Goal: Information Seeking & Learning: Learn about a topic

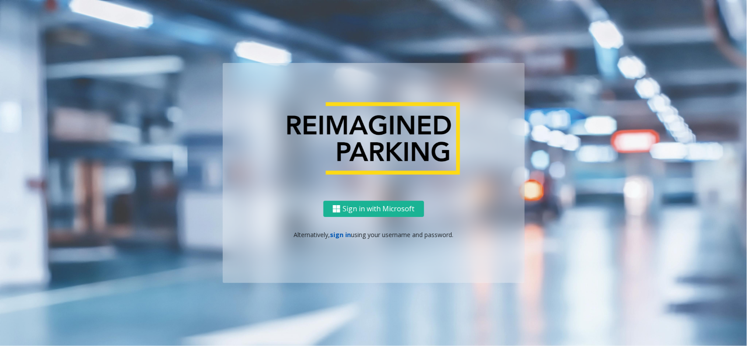
click at [347, 235] on link "sign in" at bounding box center [340, 235] width 21 height 8
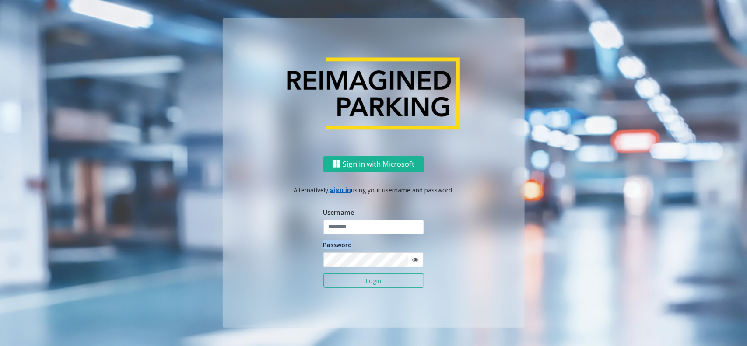
click at [347, 235] on form "Username Password Login" at bounding box center [373, 252] width 101 height 90
type input "**********"
drag, startPoint x: 350, startPoint y: 234, endPoint x: 361, endPoint y: 233, distance: 11.0
click at [351, 234] on input "**********" at bounding box center [373, 227] width 101 height 15
click at [389, 281] on button "Login" at bounding box center [373, 280] width 101 height 15
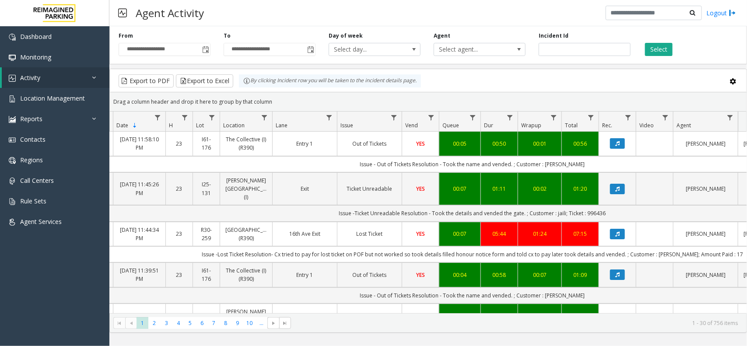
scroll to position [0, 85]
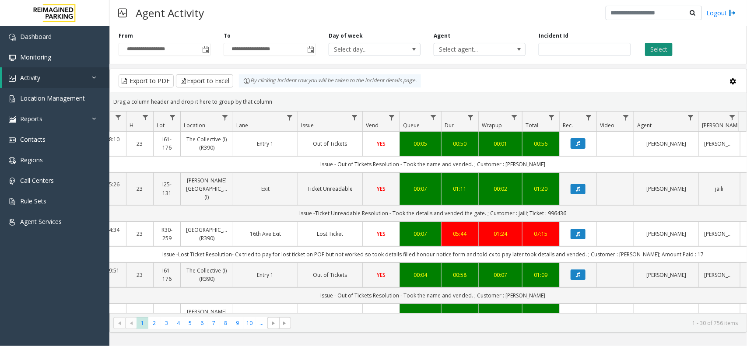
click at [659, 43] on button "Select" at bounding box center [659, 49] width 28 height 13
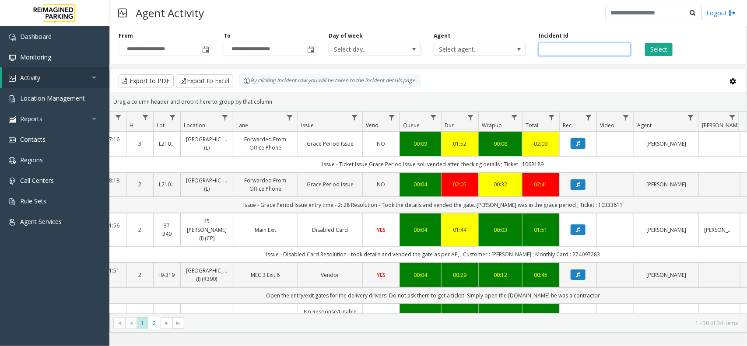
click at [554, 51] on input "number" at bounding box center [585, 49] width 92 height 13
paste input "*******"
type input "*******"
click at [659, 45] on button "Select" at bounding box center [659, 49] width 28 height 13
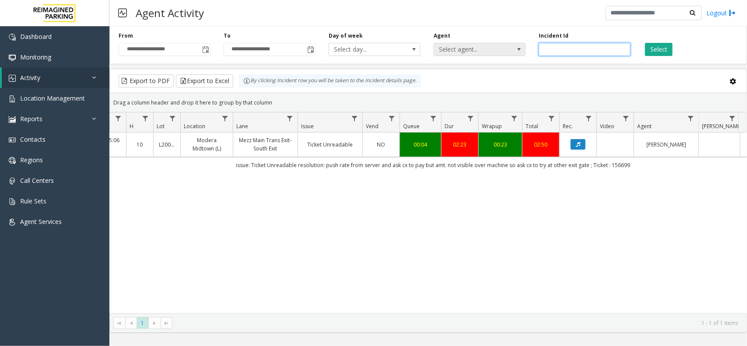
drag, startPoint x: 583, startPoint y: 52, endPoint x: 448, endPoint y: 47, distance: 135.7
click at [448, 47] on div "**********" at bounding box center [428, 44] width 638 height 42
click at [666, 53] on button "Select" at bounding box center [659, 49] width 28 height 13
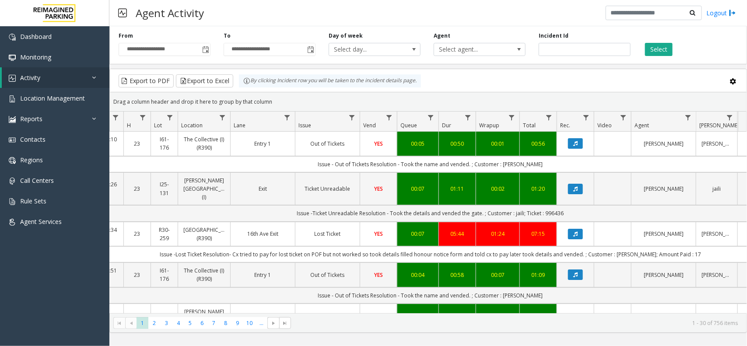
scroll to position [0, 99]
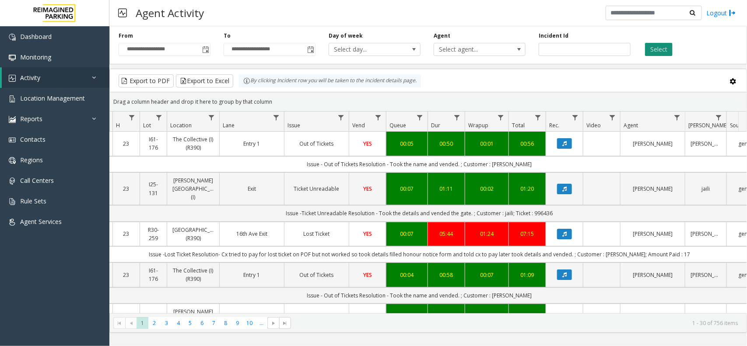
click at [652, 55] on button "Select" at bounding box center [659, 49] width 28 height 13
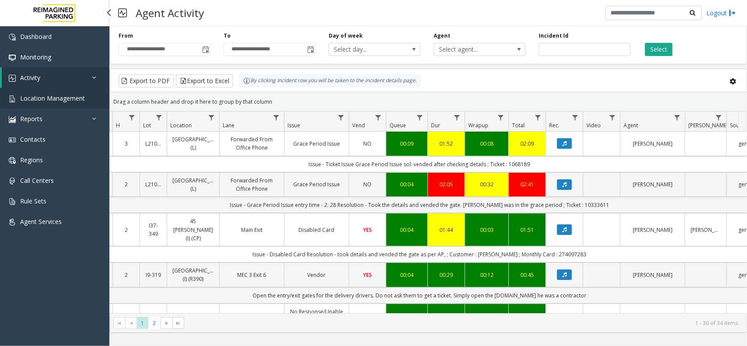
click at [37, 95] on span "Location Management" at bounding box center [52, 98] width 65 height 8
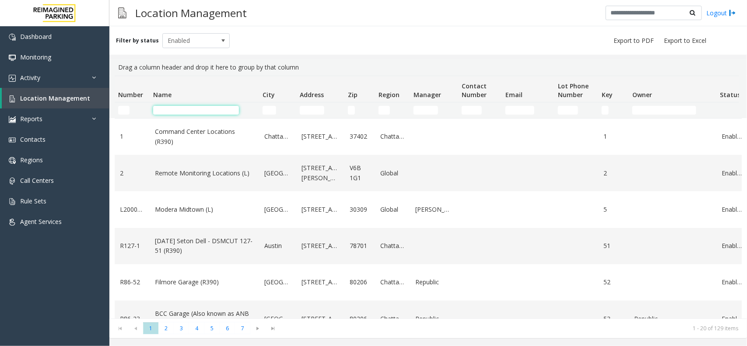
click at [202, 108] on input "Name Filter" at bounding box center [196, 110] width 86 height 9
click at [458, 42] on div "Filter by status Enabled" at bounding box center [428, 40] width 638 height 28
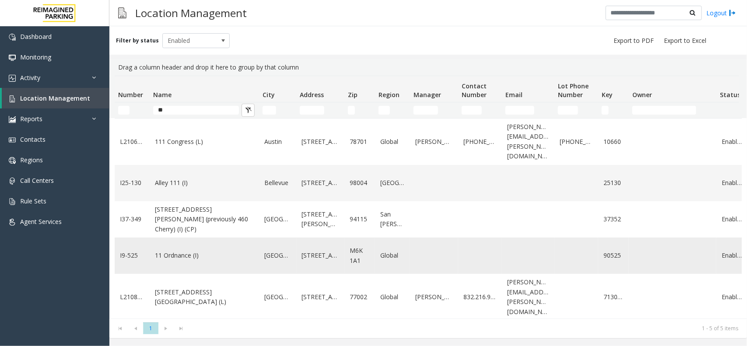
type input "**"
click at [189, 239] on td "11 Ordnance (I)" at bounding box center [204, 256] width 109 height 36
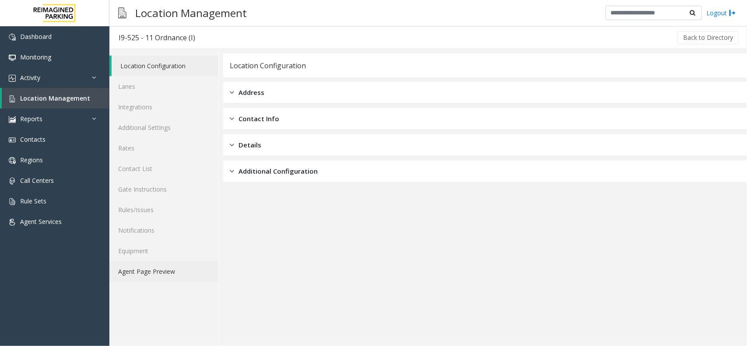
click at [160, 269] on link "Agent Page Preview" at bounding box center [163, 271] width 109 height 21
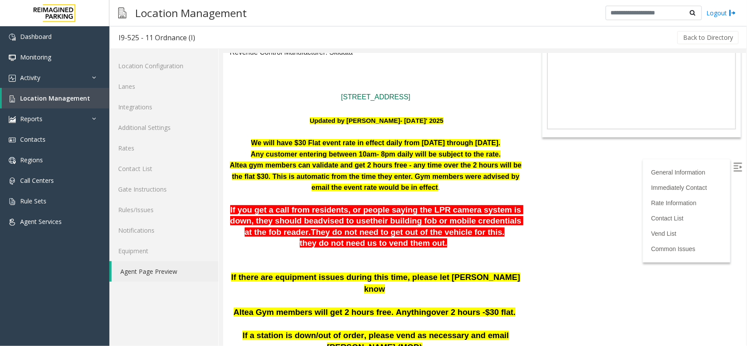
scroll to position [55, 0]
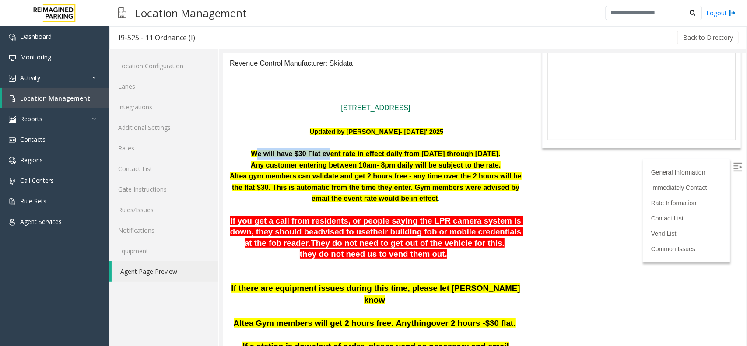
drag, startPoint x: 249, startPoint y: 151, endPoint x: 325, endPoint y: 154, distance: 75.3
click at [325, 154] on font "We will have $30 Flat event rate in effect daily from Aug 16 through Sept 01." at bounding box center [375, 153] width 249 height 7
drag, startPoint x: 359, startPoint y: 155, endPoint x: 396, endPoint y: 155, distance: 37.2
click at [396, 155] on font "We will have $30 Flat event rate in effect daily from Aug 16 through Sept 01." at bounding box center [375, 153] width 249 height 7
click at [416, 194] on font "Altea gym members can validate and get 2 hours free - any time over the 2 hours…" at bounding box center [375, 187] width 292 height 30
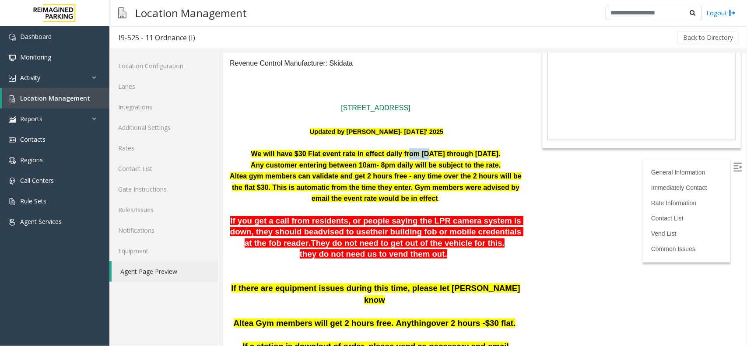
drag, startPoint x: 404, startPoint y: 151, endPoint x: 428, endPoint y: 151, distance: 24.1
click at [428, 151] on font "We will have $30 Flat event rate in effect daily from Aug 16 through Sept 01." at bounding box center [375, 153] width 249 height 7
click at [447, 161] on font "Any customer entering between 10am- 8pm daily will be subject to the rate." at bounding box center [375, 164] width 250 height 7
drag, startPoint x: 250, startPoint y: 165, endPoint x: 330, endPoint y: 168, distance: 80.6
click at [330, 168] on font "Any customer entering between 10am- 8pm daily will be subject to the rate." at bounding box center [375, 164] width 250 height 7
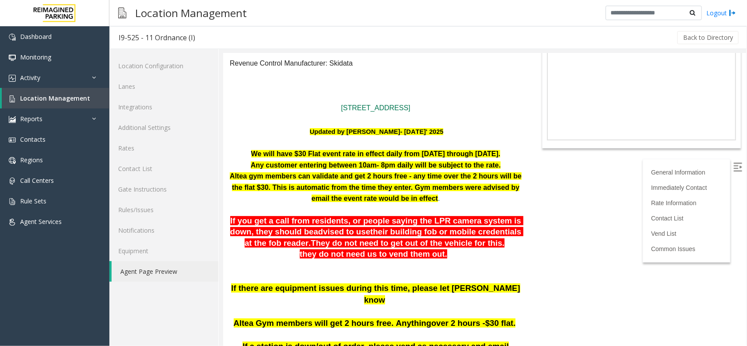
click at [352, 181] on p "Altea gym members can validate and get 2 hours free - any time over the 2 hours…" at bounding box center [375, 187] width 292 height 34
drag, startPoint x: 352, startPoint y: 167, endPoint x: 385, endPoint y: 166, distance: 32.8
click at [385, 166] on font "Any customer entering between 10am- 8pm daily will be subject to the rate." at bounding box center [375, 164] width 250 height 7
click at [422, 169] on p "Any customer entering between 10am- 8pm daily will be subject to the rate." at bounding box center [375, 164] width 292 height 11
drag, startPoint x: 241, startPoint y: 179, endPoint x: 330, endPoint y: 175, distance: 89.4
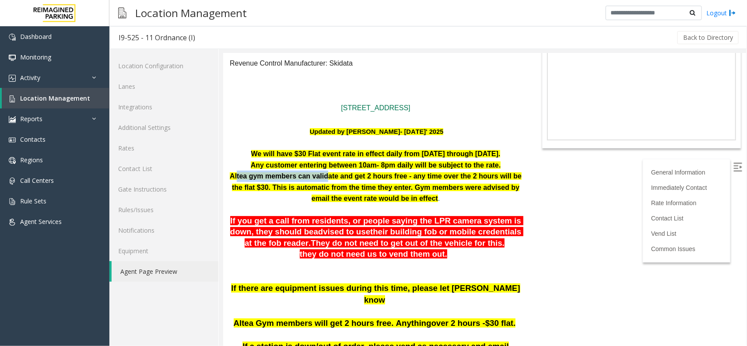
click at [330, 175] on font "Altea gym members can validate and get 2 hours free - any time over the 2 hours…" at bounding box center [375, 187] width 292 height 30
click at [353, 175] on font "Altea gym members can validate and get 2 hours free - any time over the 2 hours…" at bounding box center [375, 187] width 292 height 30
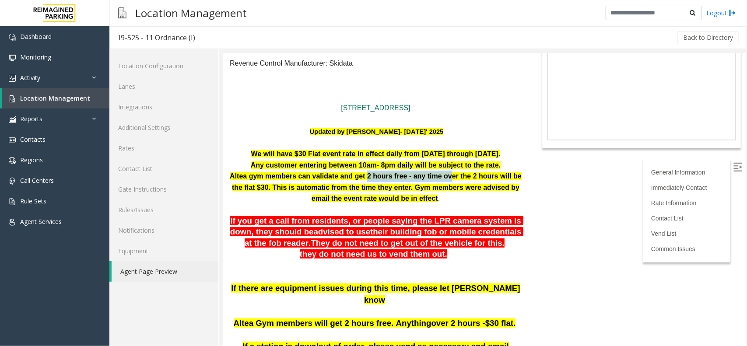
drag, startPoint x: 370, startPoint y: 175, endPoint x: 455, endPoint y: 176, distance: 84.9
click at [455, 176] on font "Altea gym members can validate and get 2 hours free - any time over the 2 hours…" at bounding box center [375, 187] width 292 height 30
click at [441, 180] on p "Altea gym members can validate and get 2 hours free - any time over the 2 hours…" at bounding box center [375, 187] width 292 height 34
drag, startPoint x: 231, startPoint y: 188, endPoint x: 270, endPoint y: 187, distance: 38.5
click at [270, 187] on font "Altea gym members can validate and get 2 hours free - any time over the 2 hours…" at bounding box center [375, 187] width 292 height 30
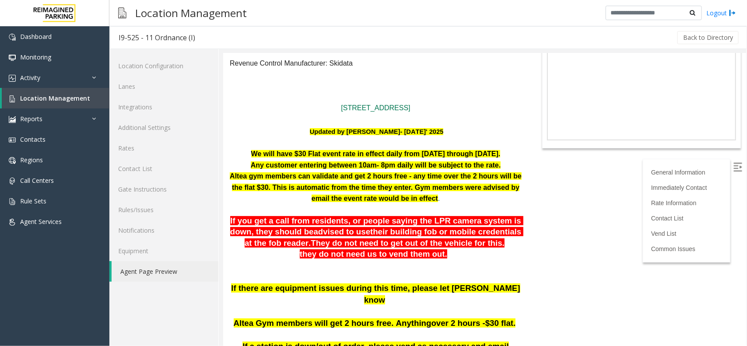
click at [300, 191] on p "Altea gym members can validate and get 2 hours free - any time over the 2 hours…" at bounding box center [375, 187] width 292 height 34
drag, startPoint x: 296, startPoint y: 187, endPoint x: 376, endPoint y: 188, distance: 80.1
click at [376, 188] on font "Altea gym members can validate and get 2 hours free - any time over the 2 hours…" at bounding box center [375, 187] width 292 height 30
click at [411, 189] on font "Altea gym members can validate and get 2 hours free - any time over the 2 hours…" at bounding box center [375, 187] width 292 height 30
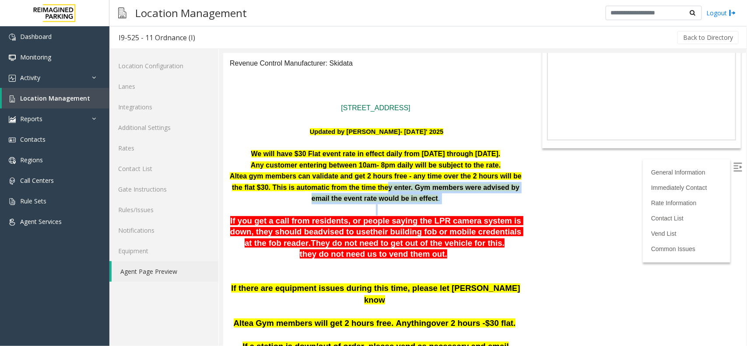
drag, startPoint x: 396, startPoint y: 182, endPoint x: 520, endPoint y: 207, distance: 126.3
click at [458, 209] on p at bounding box center [375, 209] width 292 height 11
drag, startPoint x: 304, startPoint y: 201, endPoint x: 467, endPoint y: 198, distance: 162.8
click at [433, 195] on font "Altea gym members can validate and get 2 hours free - any time over the 2 hours…" at bounding box center [375, 187] width 292 height 30
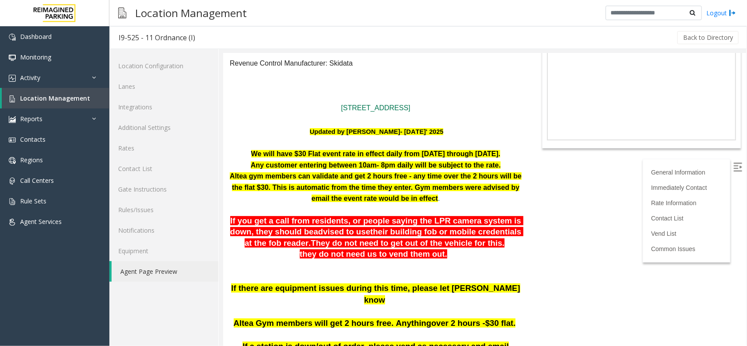
click at [471, 198] on p "Altea gym members can validate and get 2 hours free - any time over the 2 hours…" at bounding box center [375, 187] width 292 height 34
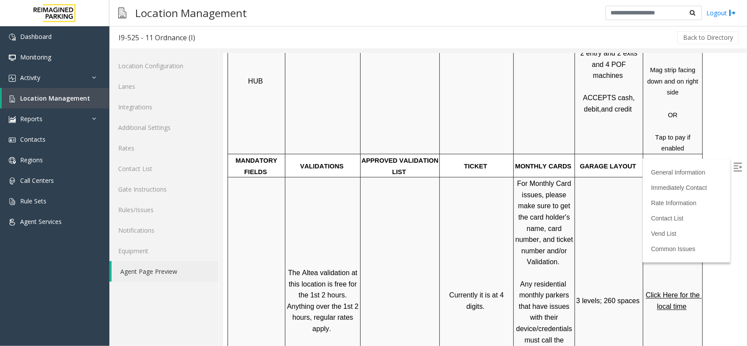
scroll to position [547, 0]
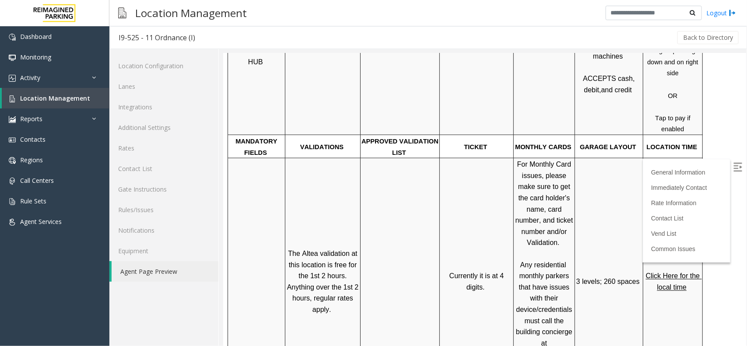
click at [733, 164] on img at bounding box center [737, 166] width 9 height 9
click at [676, 272] on span "Click Here for the local time" at bounding box center [673, 281] width 56 height 19
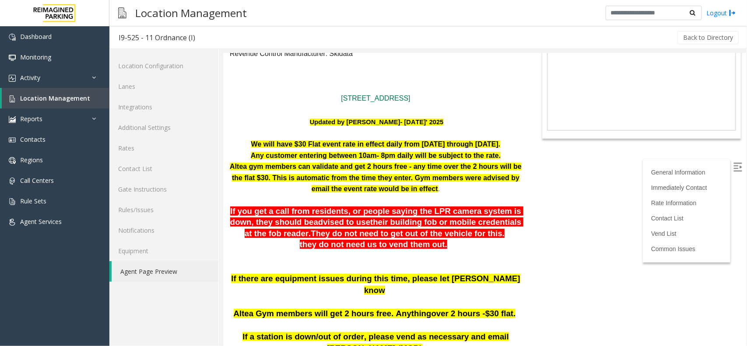
scroll to position [55, 0]
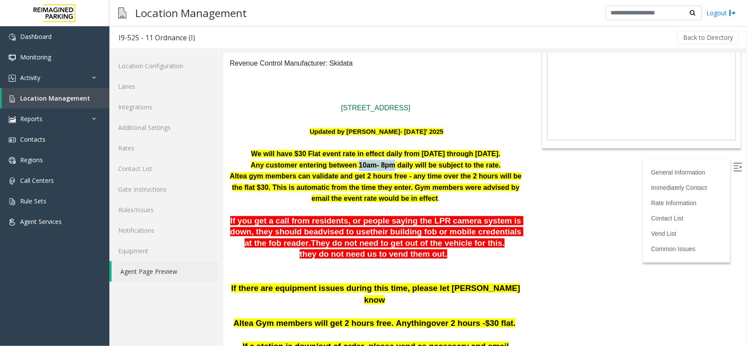
drag, startPoint x: 355, startPoint y: 163, endPoint x: 389, endPoint y: 160, distance: 34.3
click at [389, 161] on font "Any customer entering between 10am- 8pm daily will be subject to the rate." at bounding box center [375, 164] width 250 height 7
click at [547, 189] on body "I9-525 - 11 Ordnance (I) General Information Revenue Control Manufacturer: Skid…" at bounding box center [484, 144] width 523 height 293
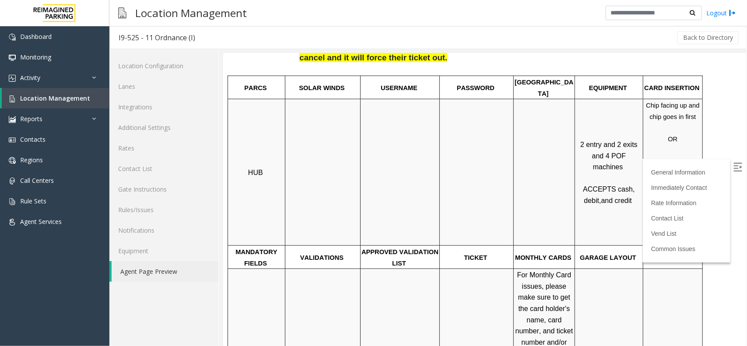
scroll to position [438, 0]
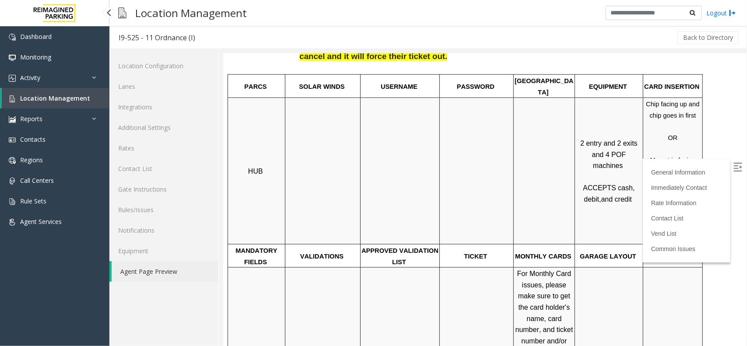
click at [70, 101] on span "Location Management" at bounding box center [55, 98] width 70 height 8
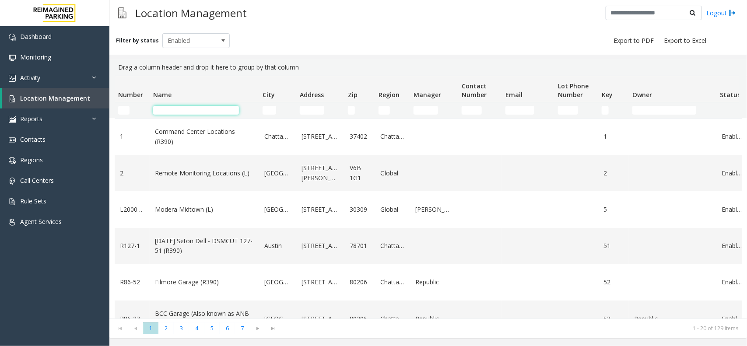
click at [186, 107] on input "Name Filter" at bounding box center [196, 110] width 86 height 9
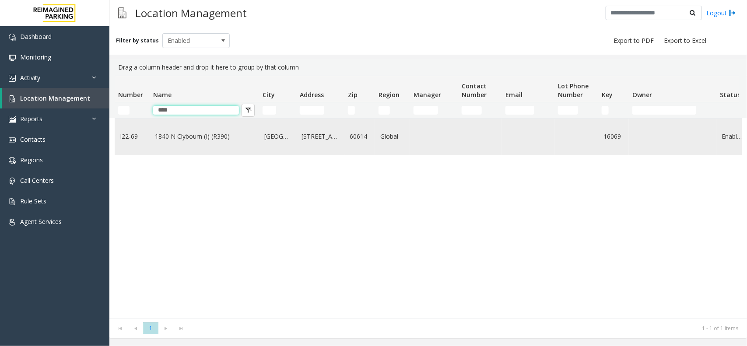
type input "****"
click at [255, 137] on td "1840 N Clybourn (I) (R390)" at bounding box center [204, 137] width 109 height 36
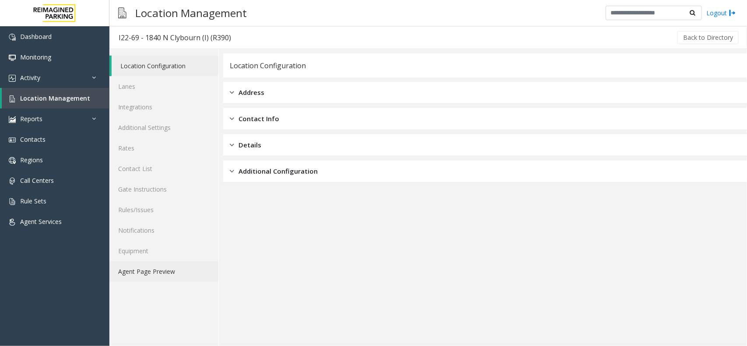
click at [167, 280] on link "Agent Page Preview" at bounding box center [163, 271] width 109 height 21
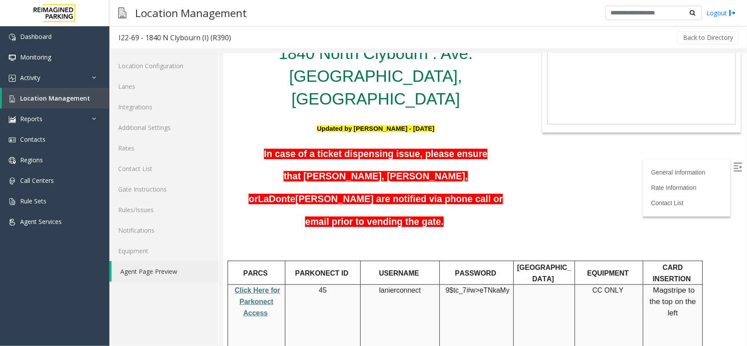
scroll to position [109, 0]
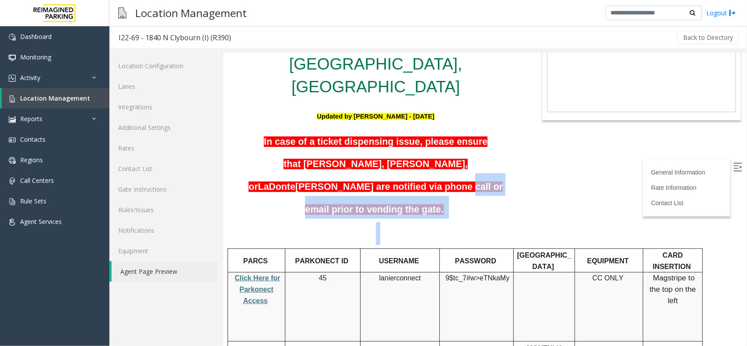
drag, startPoint x: 289, startPoint y: 137, endPoint x: 482, endPoint y: 154, distance: 193.7
click at [420, 222] on h5 at bounding box center [375, 233] width 292 height 23
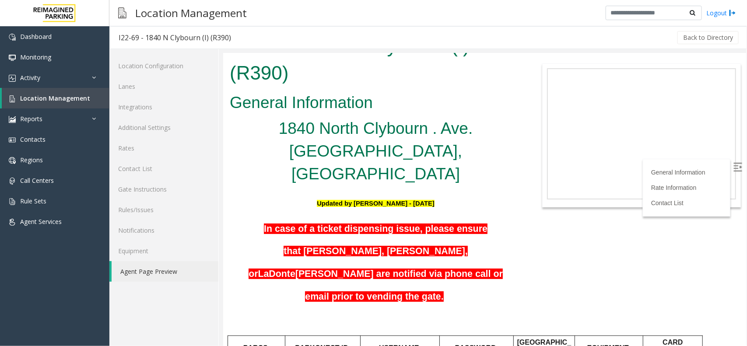
scroll to position [0, 0]
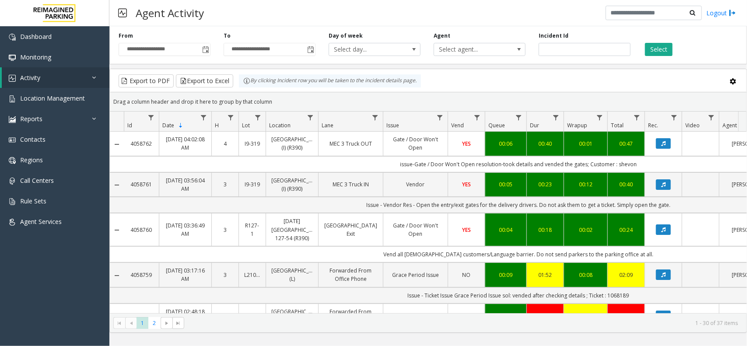
scroll to position [0, 85]
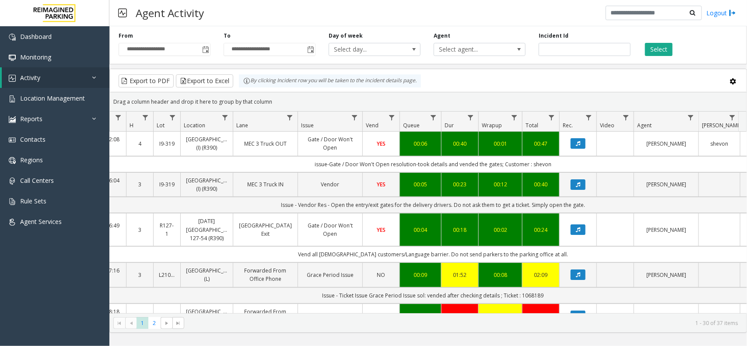
click at [556, 57] on div "**********" at bounding box center [428, 44] width 638 height 42
click at [557, 40] on div "Incident Id" at bounding box center [584, 44] width 105 height 24
click at [557, 49] on input "number" at bounding box center [585, 49] width 92 height 13
paste input "*******"
click at [654, 49] on button "Select" at bounding box center [659, 49] width 28 height 13
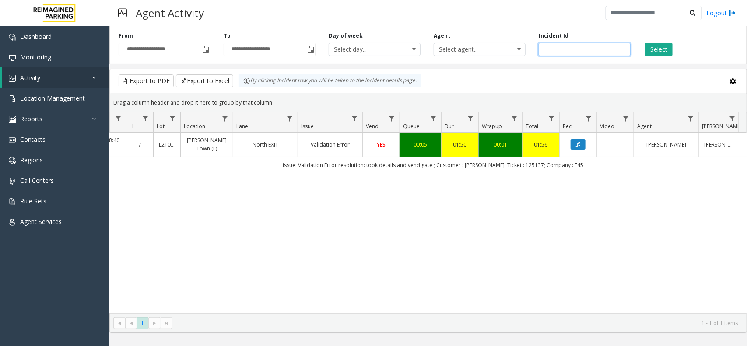
drag, startPoint x: 584, startPoint y: 49, endPoint x: 420, endPoint y: 42, distance: 164.3
click at [420, 42] on div "**********" at bounding box center [428, 44] width 638 height 42
paste input "number"
type input "*******"
click at [641, 49] on div "Select" at bounding box center [689, 44] width 105 height 24
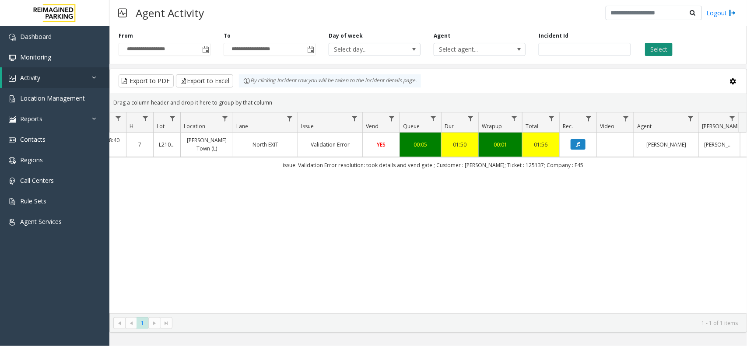
click at [650, 48] on button "Select" at bounding box center [659, 49] width 28 height 13
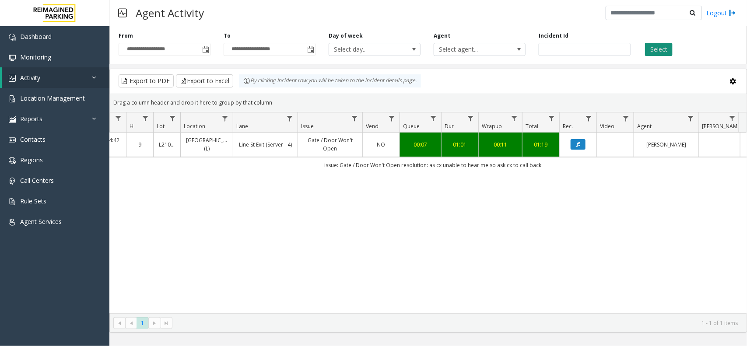
click at [655, 46] on button "Select" at bounding box center [659, 49] width 28 height 13
drag, startPoint x: 565, startPoint y: 48, endPoint x: 535, endPoint y: 57, distance: 32.0
click at [535, 56] on div "**********" at bounding box center [428, 44] width 638 height 42
click at [655, 50] on button "Select" at bounding box center [659, 49] width 28 height 13
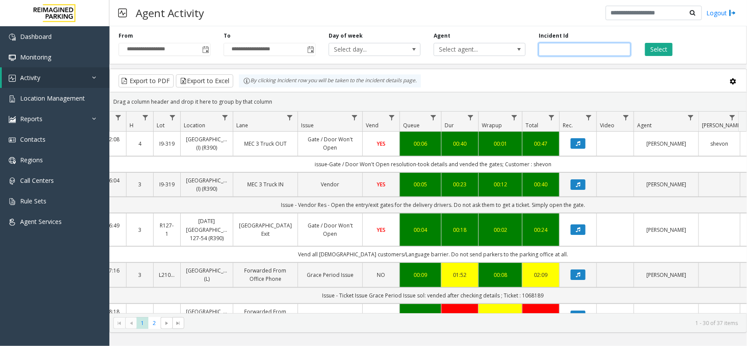
click at [540, 48] on input "number" at bounding box center [585, 49] width 92 height 13
paste input "*******"
type input "*******"
click at [653, 55] on button "Select" at bounding box center [659, 49] width 28 height 13
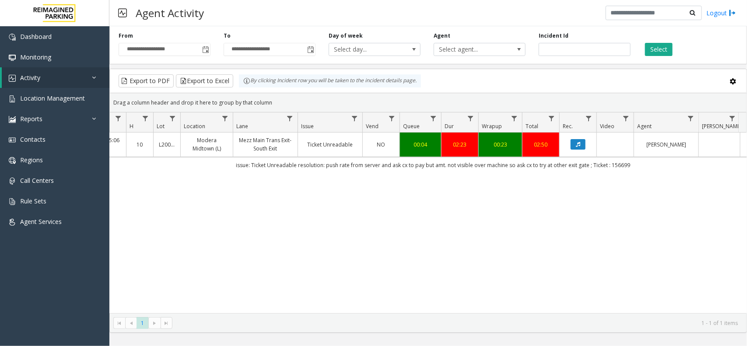
drag, startPoint x: 637, startPoint y: 165, endPoint x: 219, endPoint y: 169, distance: 417.5
click at [220, 169] on td "issue: Ticket Unreadable resolution: push rate from server and ask cx to pay bu…" at bounding box center [433, 165] width 789 height 16
click at [382, 194] on div "4053435 Aug 12, 2025 10:05:06 AM 10 L20000500 Modera Midtown (L) Mezz Main Tran…" at bounding box center [428, 223] width 637 height 181
drag, startPoint x: 501, startPoint y: 53, endPoint x: 431, endPoint y: 59, distance: 69.9
click at [431, 59] on div "**********" at bounding box center [428, 44] width 638 height 42
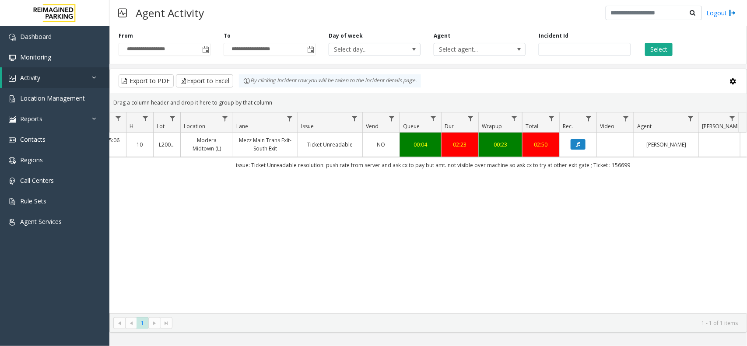
drag, startPoint x: 403, startPoint y: 228, endPoint x: 294, endPoint y: 230, distance: 109.4
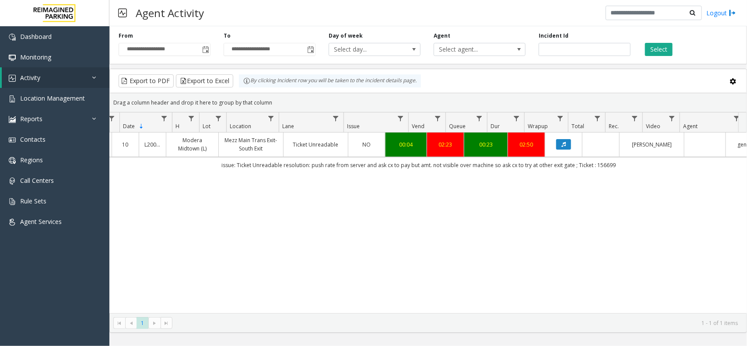
scroll to position [0, 135]
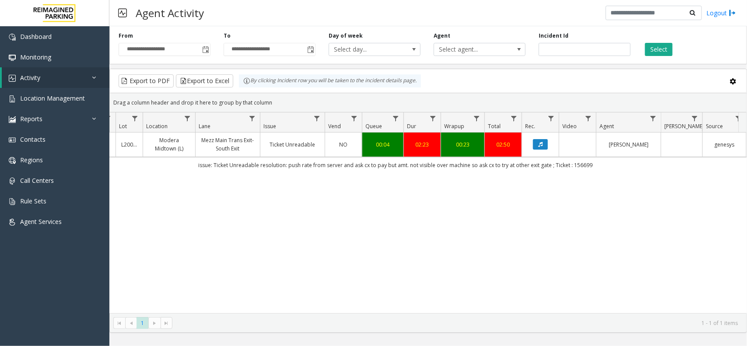
drag, startPoint x: 287, startPoint y: 228, endPoint x: 330, endPoint y: 227, distance: 42.9
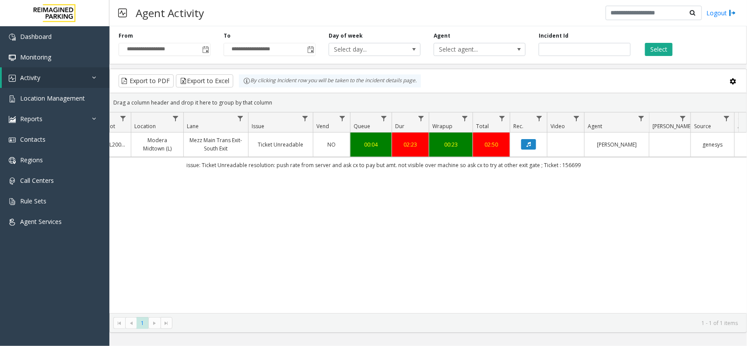
scroll to position [0, 46]
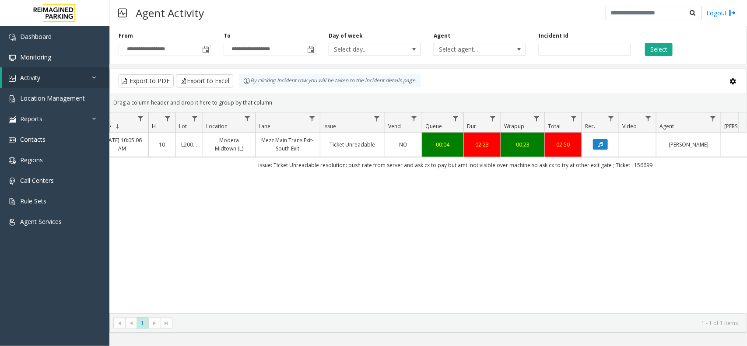
drag, startPoint x: 347, startPoint y: 221, endPoint x: 301, endPoint y: 221, distance: 45.9
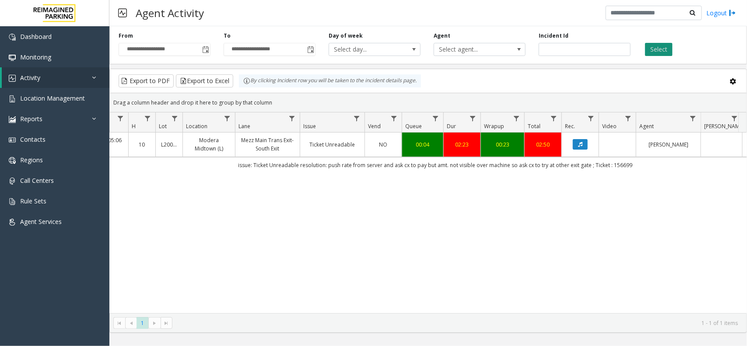
click at [663, 45] on button "Select" at bounding box center [659, 49] width 28 height 13
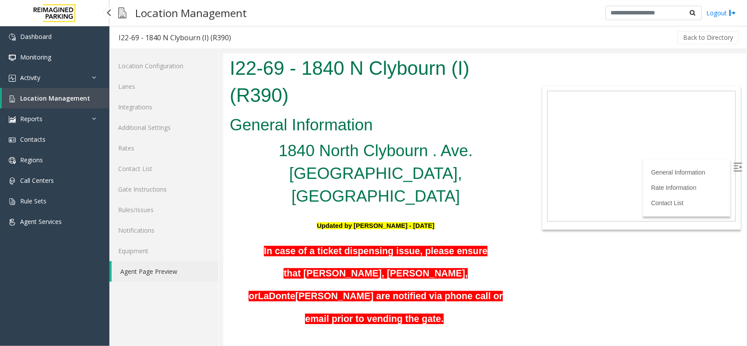
click at [91, 99] on link "Location Management" at bounding box center [56, 98] width 108 height 21
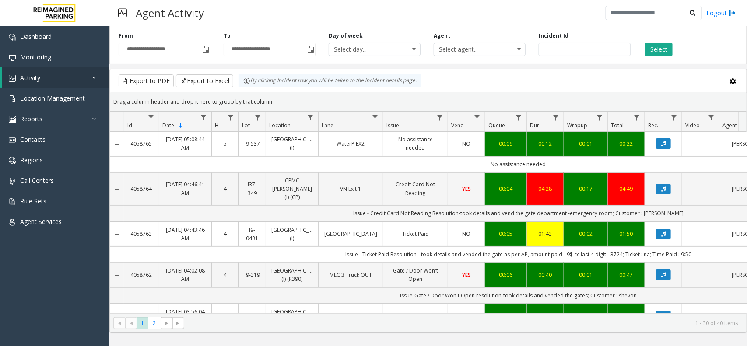
scroll to position [0, 83]
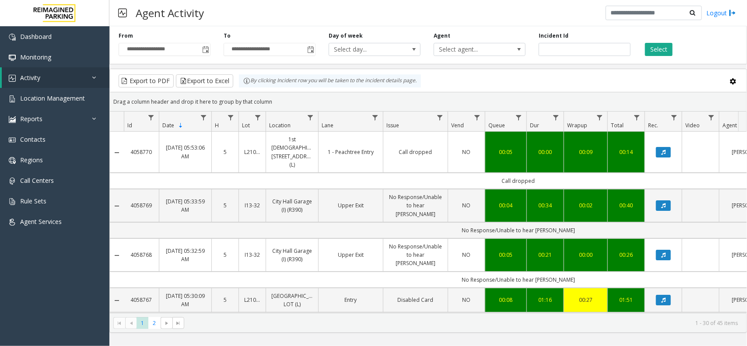
scroll to position [0, 83]
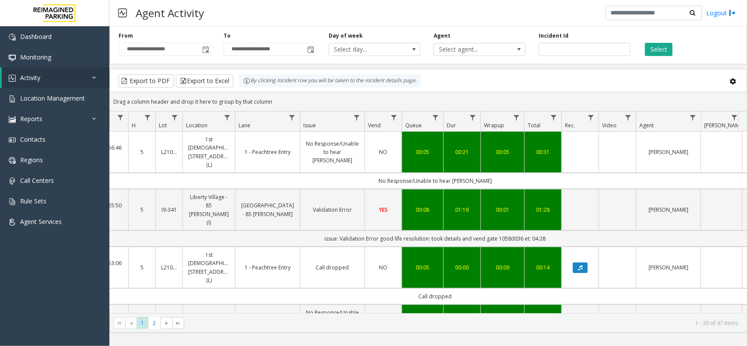
drag, startPoint x: 319, startPoint y: 214, endPoint x: 565, endPoint y: 217, distance: 245.5
click at [565, 231] on td "issue: Validation Error good life resolution: took details and vend gate 105800…" at bounding box center [435, 239] width 789 height 16
click at [568, 231] on td "issue: Validation Error good life resolution: took details and vend gate 105800…" at bounding box center [435, 239] width 789 height 16
drag, startPoint x: 569, startPoint y: 212, endPoint x: 308, endPoint y: 212, distance: 261.7
click at [308, 231] on td "issue: Validation Error good life resolution: took details and vend gate 105800…" at bounding box center [435, 239] width 789 height 16
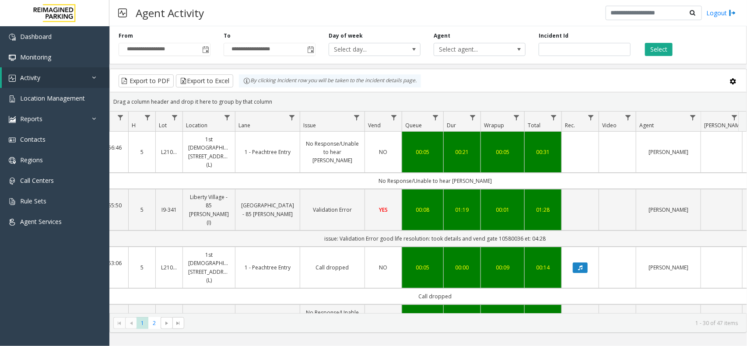
click at [308, 231] on td "issue: Validation Error good life resolution: took details and vend gate 105800…" at bounding box center [435, 239] width 789 height 16
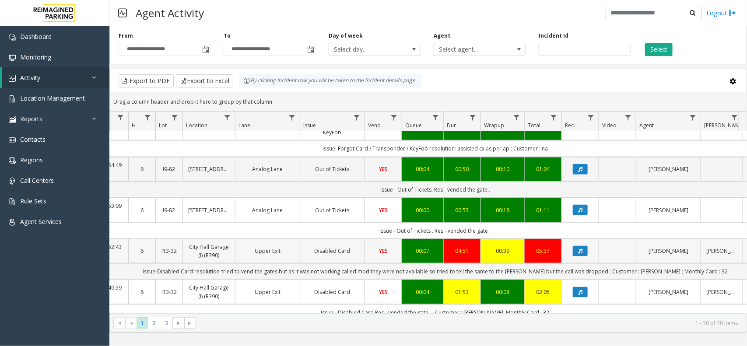
scroll to position [547, 83]
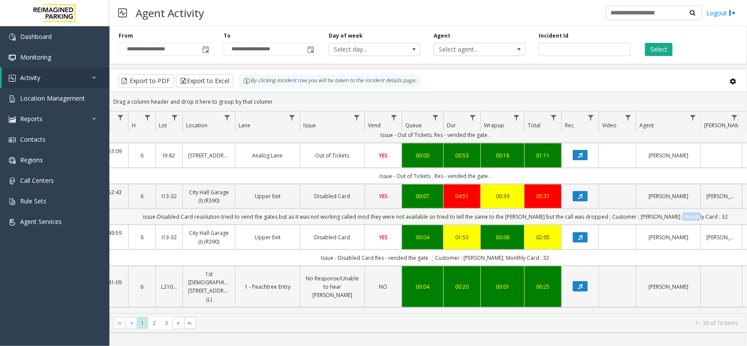
drag, startPoint x: 709, startPoint y: 196, endPoint x: 689, endPoint y: 200, distance: 20.1
click at [689, 209] on td "issue-Disabled Card resolution-tried to vend the gates but as it was not workin…" at bounding box center [435, 217] width 789 height 16
click at [712, 209] on td "issue-Disabled Card resolution-tried to vend the gates but as it was not workin…" at bounding box center [435, 217] width 789 height 16
drag, startPoint x: 711, startPoint y: 199, endPoint x: 677, endPoint y: 200, distance: 34.6
click at [677, 209] on td "issue-Disabled Card resolution-tried to vend the gates but as it was not workin…" at bounding box center [435, 217] width 789 height 16
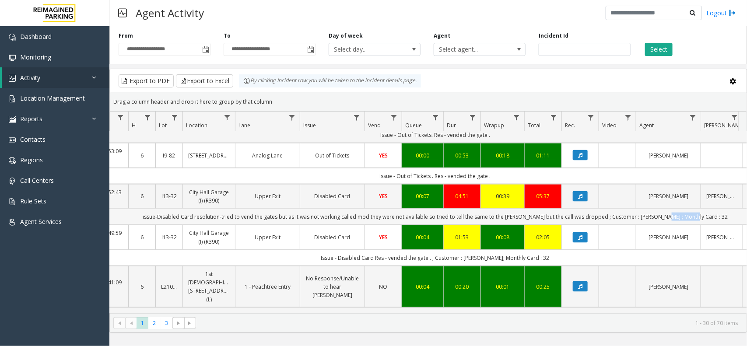
click at [710, 209] on td "issue-Disabled Card resolution-tried to vend the gates but as it was not workin…" at bounding box center [435, 217] width 789 height 16
drag, startPoint x: 712, startPoint y: 193, endPoint x: 688, endPoint y: 196, distance: 24.6
click at [688, 209] on td "issue-Disabled Card resolution-tried to vend the gates but as it was not workin…" at bounding box center [435, 217] width 789 height 16
click at [707, 209] on td "issue-Disabled Card resolution-tried to vend the gates but as it was not workin…" at bounding box center [435, 217] width 789 height 16
drag, startPoint x: 708, startPoint y: 194, endPoint x: 694, endPoint y: 195, distance: 14.0
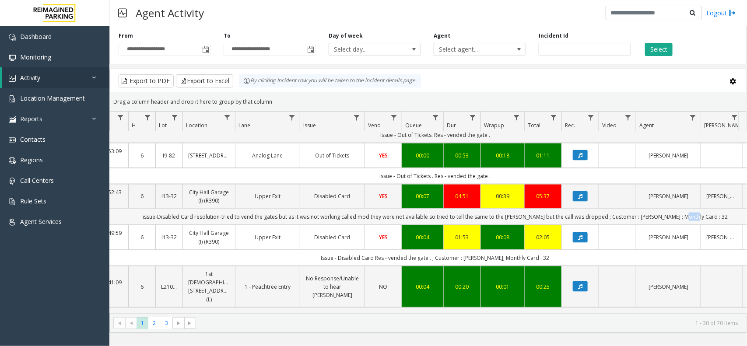
click at [694, 209] on td "issue-Disabled Card resolution-tried to vend the gates but as it was not workin…" at bounding box center [435, 217] width 789 height 16
click at [710, 209] on td "issue-Disabled Card resolution-tried to vend the gates but as it was not workin…" at bounding box center [435, 217] width 789 height 16
drag, startPoint x: 548, startPoint y: 238, endPoint x: 331, endPoint y: 233, distance: 217.1
click at [331, 250] on td "Issue - Disabled Card Res - vended the gate . ; Customer : NATASHA; Monthly Car…" at bounding box center [435, 258] width 789 height 16
click at [318, 250] on td "Issue - Disabled Card Res - vended the gate . ; Customer : NATASHA; Monthly Car…" at bounding box center [435, 258] width 789 height 16
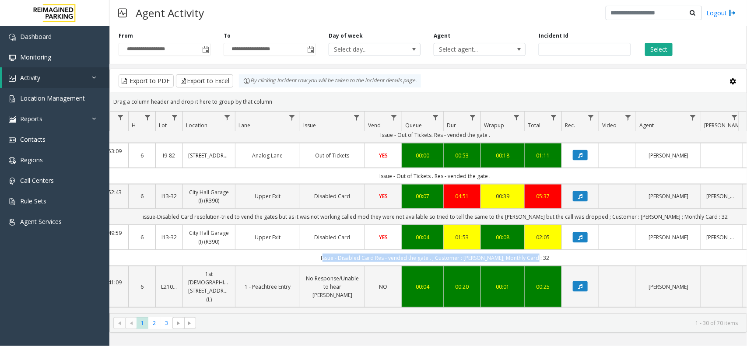
drag, startPoint x: 312, startPoint y: 235, endPoint x: 552, endPoint y: 242, distance: 239.9
click at [551, 250] on td "Issue - Disabled Card Res - vended the gate . ; Customer : NATASHA; Monthly Car…" at bounding box center [435, 258] width 789 height 16
click at [558, 250] on td "Issue - Disabled Card Res - vended the gate . ; Customer : NATASHA; Monthly Car…" at bounding box center [435, 258] width 789 height 16
drag, startPoint x: 554, startPoint y: 239, endPoint x: 279, endPoint y: 227, distance: 275.1
click at [279, 227] on tbody "4058796 Aug 19, 2025 07:09:56 AM 7 I20-177 Abbott Hospital (Main Hospital) (I) …" at bounding box center [428, 291] width 803 height 1413
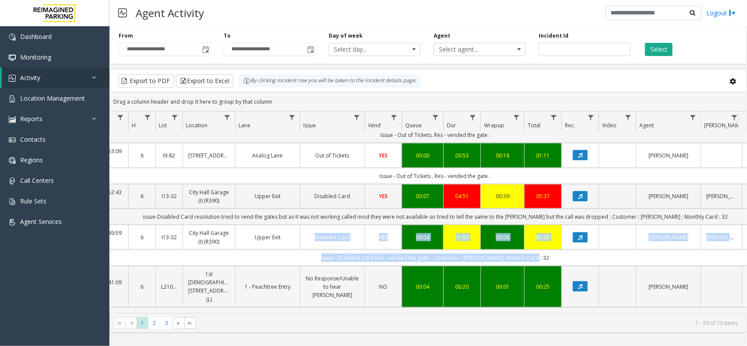
click at [320, 250] on td "Issue - Disabled Card Res - vended the gate . ; Customer : NATASHA; Monthly Car…" at bounding box center [435, 258] width 789 height 16
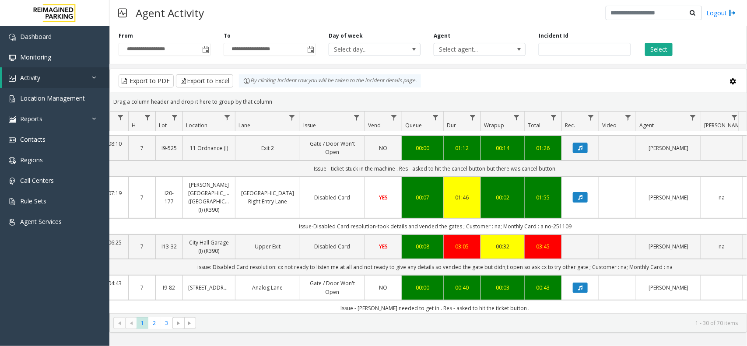
scroll to position [0, 83]
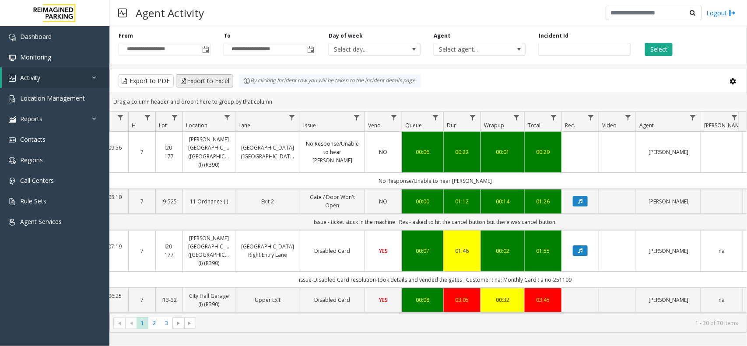
drag, startPoint x: 278, startPoint y: 106, endPoint x: 218, endPoint y: 77, distance: 66.5
click at [218, 77] on kendo-grid "Export to PDF Export to Excel By clicking Incident row you will be taken to the…" at bounding box center [428, 201] width 638 height 264
click at [274, 100] on div "Drag a column header and drop it here to group by that column" at bounding box center [428, 101] width 637 height 15
drag, startPoint x: 274, startPoint y: 103, endPoint x: 195, endPoint y: 77, distance: 82.9
click at [195, 77] on kendo-grid "Export to PDF Export to Excel By clicking Incident row you will be taken to the…" at bounding box center [428, 201] width 638 height 264
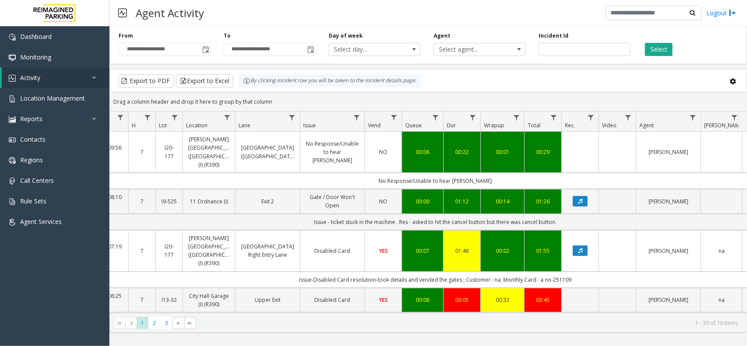
click at [275, 109] on div "Drag a column header and drop it here to group by that column" at bounding box center [428, 101] width 637 height 15
drag, startPoint x: 279, startPoint y: 105, endPoint x: 231, endPoint y: 86, distance: 52.0
click at [231, 86] on kendo-grid "Export to PDF Export to Excel By clicking Incident row you will be taken to the…" at bounding box center [428, 201] width 638 height 264
click at [285, 101] on div "Drag a column header and drop it here to group by that column" at bounding box center [428, 101] width 637 height 15
drag, startPoint x: 285, startPoint y: 104, endPoint x: 203, endPoint y: 73, distance: 88.2
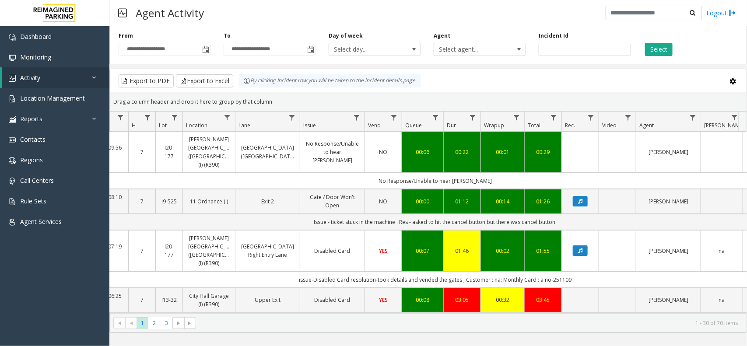
click at [203, 73] on kendo-grid "Export to PDF Export to Excel By clicking Incident row you will be taken to the…" at bounding box center [428, 201] width 638 height 264
click at [270, 90] on kendo-grid-toolbar "Export to PDF Export to Excel By clicking Incident row you will be taken to the…" at bounding box center [428, 80] width 637 height 23
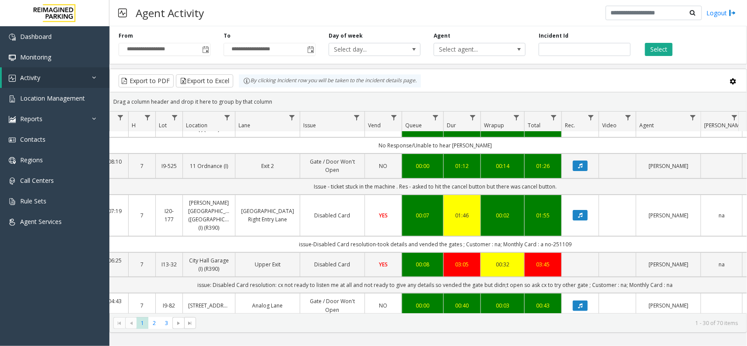
scroll to position [55, 83]
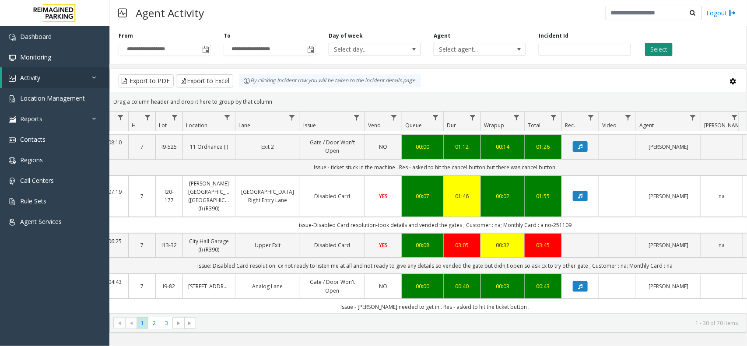
click at [657, 55] on button "Select" at bounding box center [659, 49] width 28 height 13
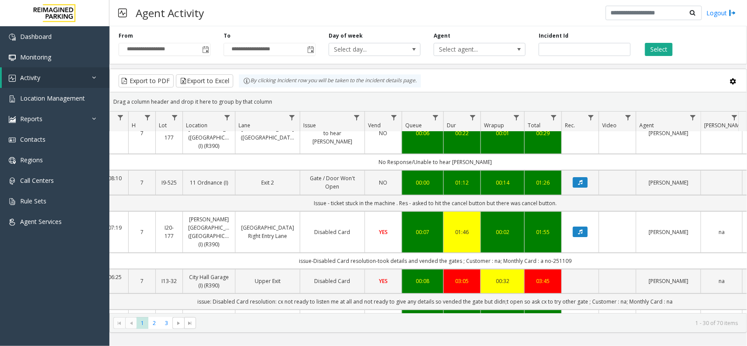
scroll to position [0, 83]
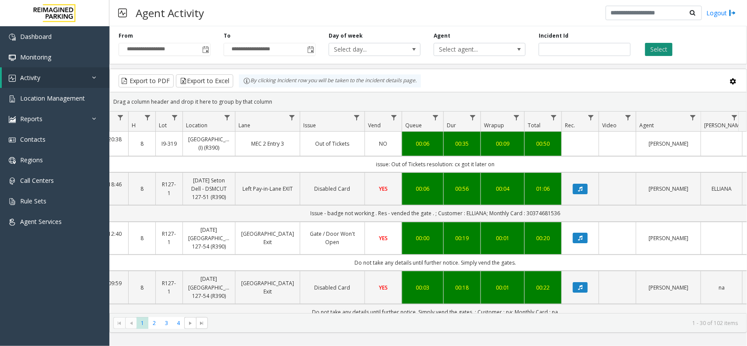
click at [657, 50] on button "Select" at bounding box center [659, 49] width 28 height 13
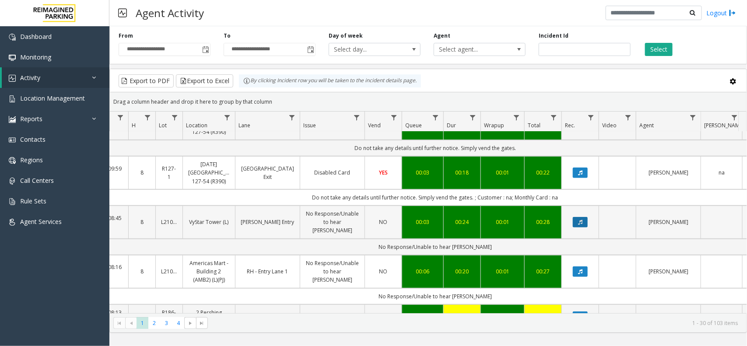
scroll to position [219, 83]
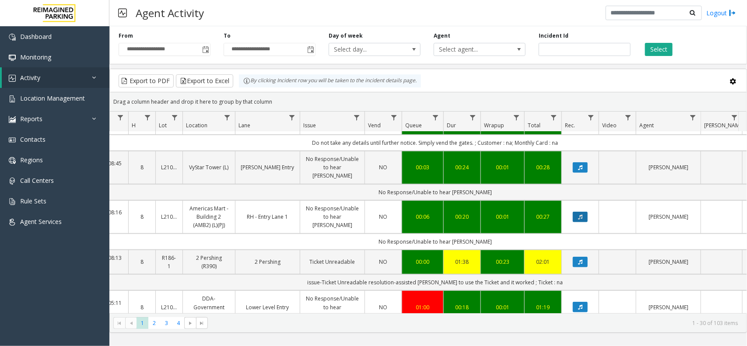
click at [583, 222] on button "Data table" at bounding box center [580, 217] width 15 height 11
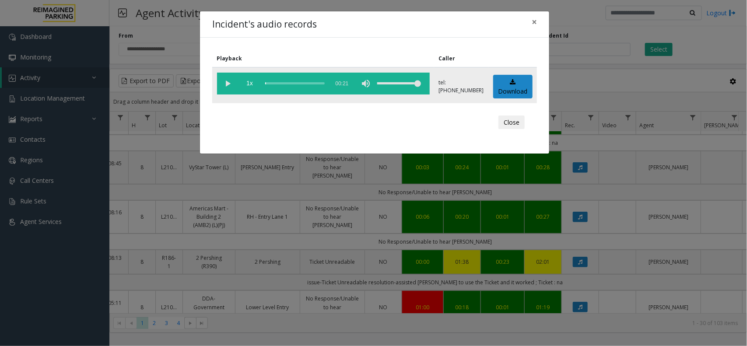
click at [228, 84] on vg-play-pause at bounding box center [228, 84] width 22 height 22
click at [536, 21] on span "×" at bounding box center [534, 22] width 5 height 12
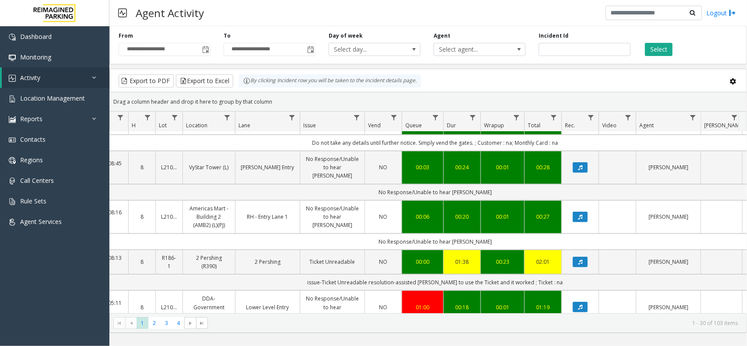
click at [501, 74] on kendo-grid-toolbar "Export to PDF Export to Excel By clicking Incident row you will be taken to the…" at bounding box center [428, 80] width 637 height 23
click at [578, 220] on icon "Data table" at bounding box center [580, 216] width 4 height 5
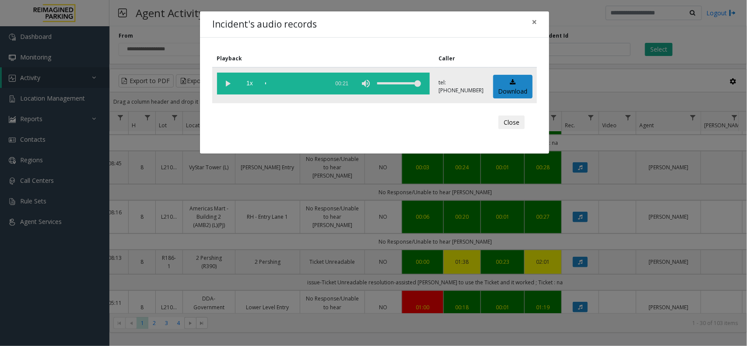
click at [228, 81] on vg-play-pause at bounding box center [228, 84] width 22 height 22
click at [533, 21] on span "×" at bounding box center [534, 22] width 5 height 12
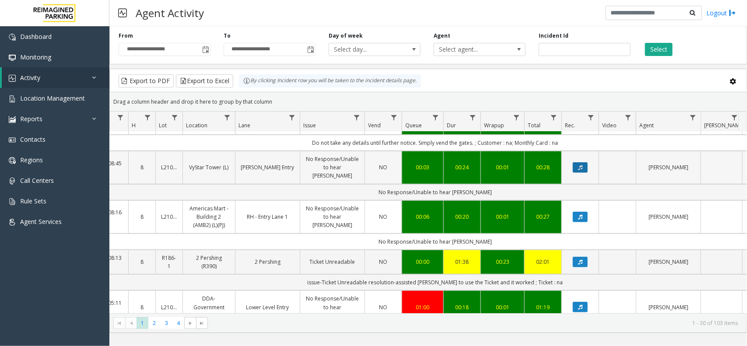
click at [581, 173] on button "Data table" at bounding box center [580, 167] width 15 height 11
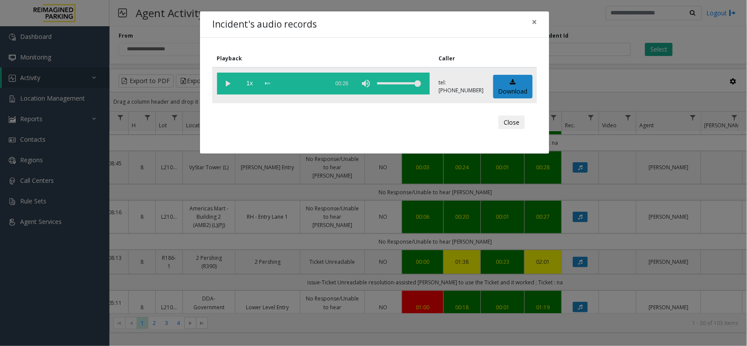
click at [227, 81] on vg-play-pause at bounding box center [228, 84] width 22 height 22
click at [536, 21] on span "×" at bounding box center [534, 22] width 5 height 12
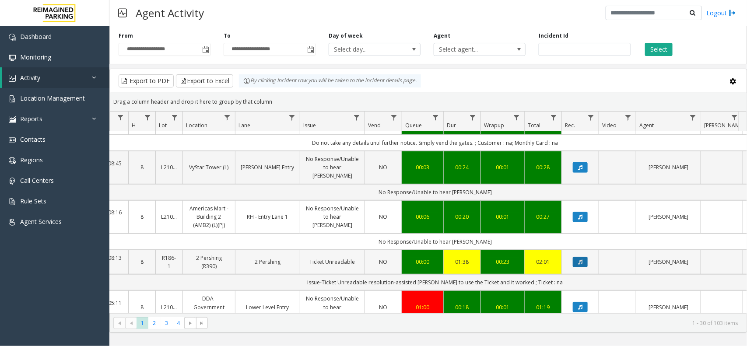
click at [581, 265] on icon "Data table" at bounding box center [580, 261] width 4 height 5
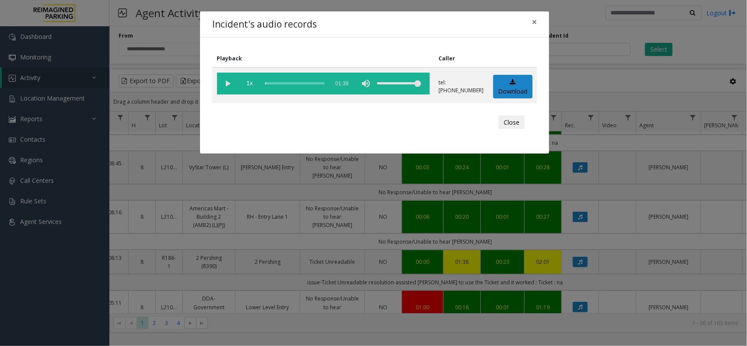
click at [226, 83] on vg-play-pause at bounding box center [228, 84] width 22 height 22
click at [267, 84] on div "scrub bar" at bounding box center [295, 84] width 60 height 22
click at [277, 82] on div "scrub bar" at bounding box center [295, 84] width 60 height 22
click at [222, 82] on vg-play-pause at bounding box center [228, 84] width 22 height 22
click at [535, 21] on span "×" at bounding box center [534, 22] width 5 height 12
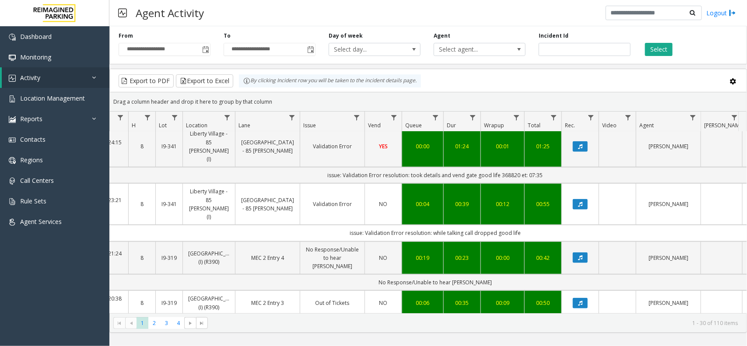
drag, startPoint x: 280, startPoint y: 97, endPoint x: 235, endPoint y: 85, distance: 47.4
click at [235, 85] on kendo-grid "Export to PDF Export to Excel By clicking Incident row you will be taken to the…" at bounding box center [428, 201] width 638 height 264
click at [266, 101] on div "Drag a column header and drop it here to group by that column" at bounding box center [428, 101] width 637 height 15
drag, startPoint x: 276, startPoint y: 101, endPoint x: 231, endPoint y: 80, distance: 49.3
click at [231, 80] on kendo-grid "Export to PDF Export to Excel By clicking Incident row you will be taken to the…" at bounding box center [428, 201] width 638 height 264
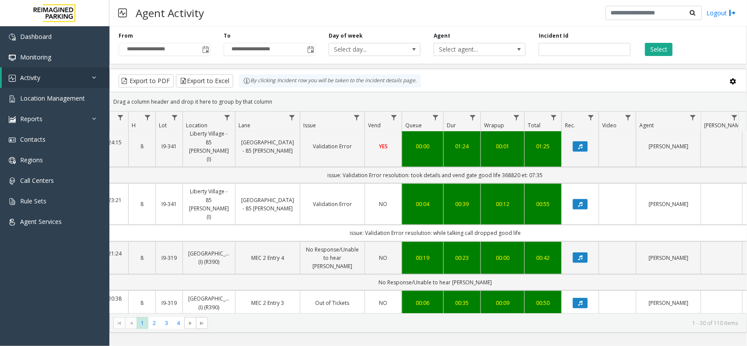
click at [272, 98] on div "Drag a column header and drop it here to group by that column" at bounding box center [428, 101] width 637 height 15
drag, startPoint x: 273, startPoint y: 102, endPoint x: 252, endPoint y: 90, distance: 24.9
click at [252, 90] on kendo-grid "Export to PDF Export to Excel By clicking Incident row you will be taken to the…" at bounding box center [428, 201] width 638 height 264
click at [278, 103] on div "Drag a column header and drop it here to group by that column" at bounding box center [428, 101] width 637 height 15
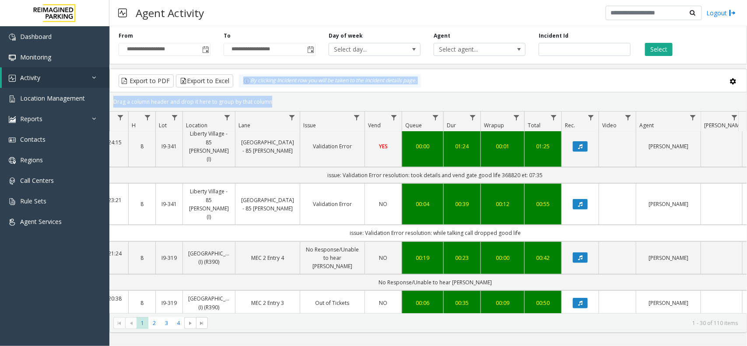
drag, startPoint x: 278, startPoint y: 103, endPoint x: 244, endPoint y: 88, distance: 37.2
click at [244, 88] on kendo-grid "Export to PDF Export to Excel By clicking Incident row you will be taken to the…" at bounding box center [428, 201] width 638 height 264
click at [281, 102] on div "Drag a column header and drop it here to group by that column" at bounding box center [428, 101] width 637 height 15
drag, startPoint x: 281, startPoint y: 102, endPoint x: 211, endPoint y: 70, distance: 76.4
click at [211, 70] on kendo-grid "Export to PDF Export to Excel By clicking Incident row you will be taken to the…" at bounding box center [428, 201] width 638 height 264
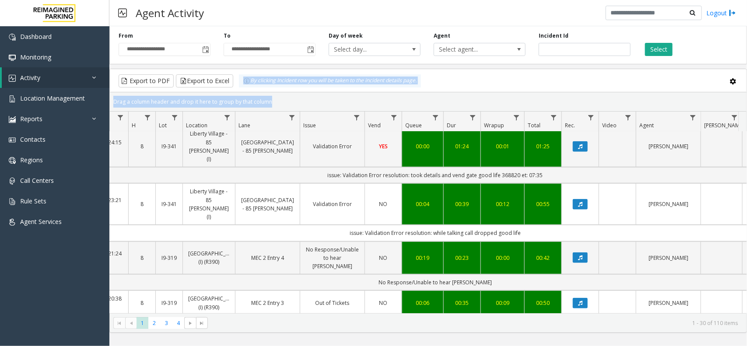
click at [266, 95] on div "Drag a column header and drop it here to group by that column" at bounding box center [428, 101] width 637 height 15
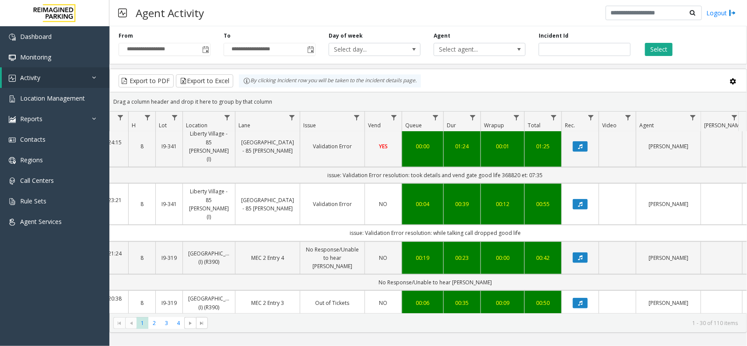
drag, startPoint x: 280, startPoint y: 102, endPoint x: 228, endPoint y: 88, distance: 53.8
click at [228, 88] on kendo-grid "Export to PDF Export to Excel By clicking Incident row you will be taken to the…" at bounding box center [428, 201] width 638 height 264
click at [270, 107] on div "Drag a column header and drop it here to group by that column" at bounding box center [428, 101] width 637 height 15
drag, startPoint x: 279, startPoint y: 105, endPoint x: 213, endPoint y: 77, distance: 71.8
click at [213, 77] on kendo-grid "Export to PDF Export to Excel By clicking Incident row you will be taken to the…" at bounding box center [428, 201] width 638 height 264
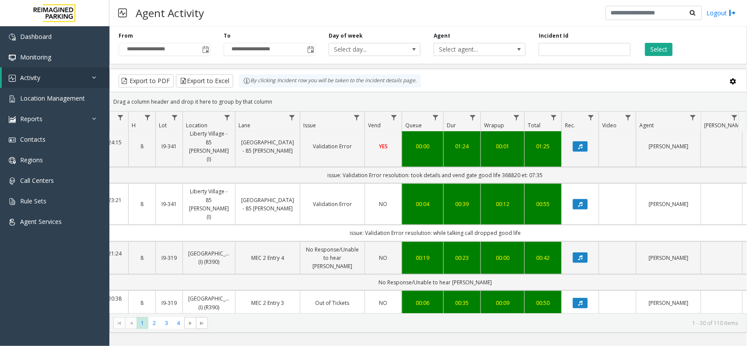
click at [279, 101] on div "Drag a column header and drop it here to group by that column" at bounding box center [428, 101] width 637 height 15
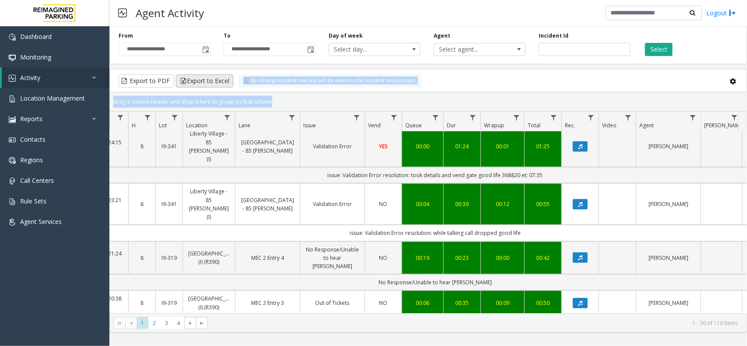
drag, startPoint x: 279, startPoint y: 101, endPoint x: 224, endPoint y: 85, distance: 56.8
click at [224, 85] on kendo-grid "Export to PDF Export to Excel By clicking Incident row you will be taken to the…" at bounding box center [428, 201] width 638 height 264
click at [298, 103] on div "Drag a column header and drop it here to group by that column" at bounding box center [428, 101] width 637 height 15
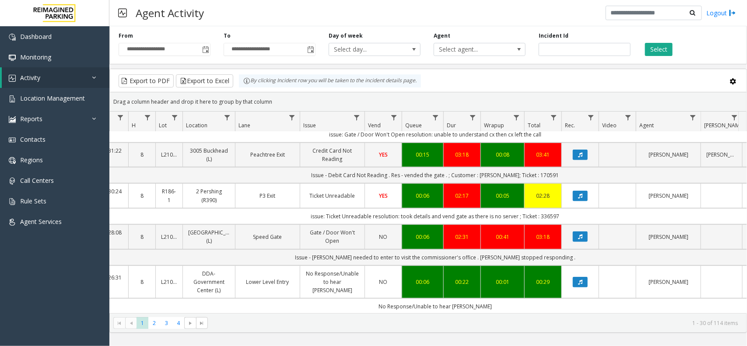
scroll to position [0, 83]
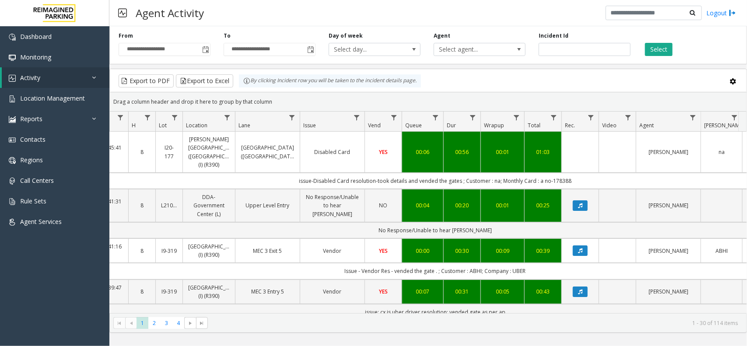
drag, startPoint x: 279, startPoint y: 101, endPoint x: 230, endPoint y: 73, distance: 56.6
click at [230, 73] on kendo-grid "Export to PDF Export to Excel By clicking Incident row you will be taken to the…" at bounding box center [428, 201] width 638 height 264
click at [276, 93] on kendo-grid-group-panel "Drag a column header and drop it here to group by that column" at bounding box center [428, 101] width 637 height 19
click at [666, 29] on div "**********" at bounding box center [428, 44] width 638 height 42
click at [663, 50] on button "Select" at bounding box center [659, 49] width 28 height 13
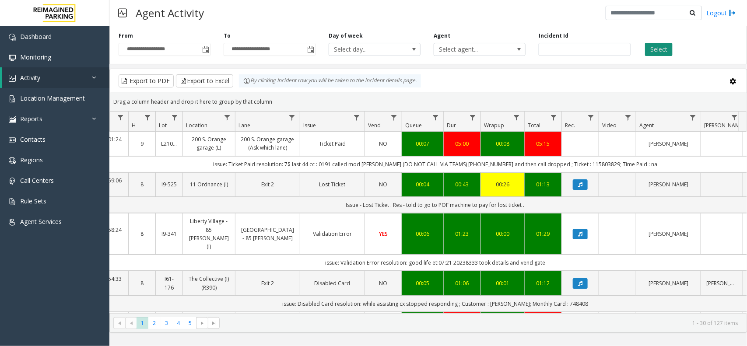
click at [670, 53] on button "Select" at bounding box center [659, 49] width 28 height 13
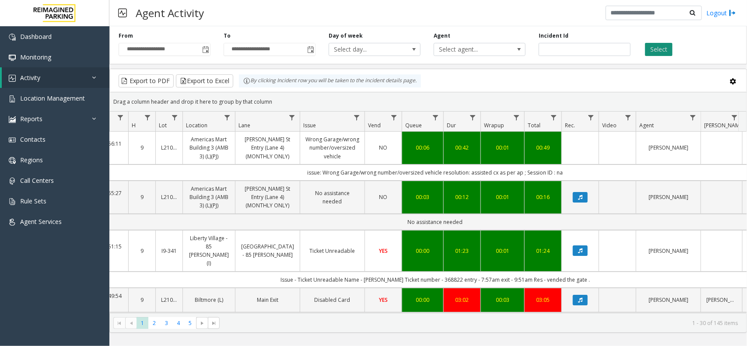
click at [659, 49] on button "Select" at bounding box center [659, 49] width 28 height 13
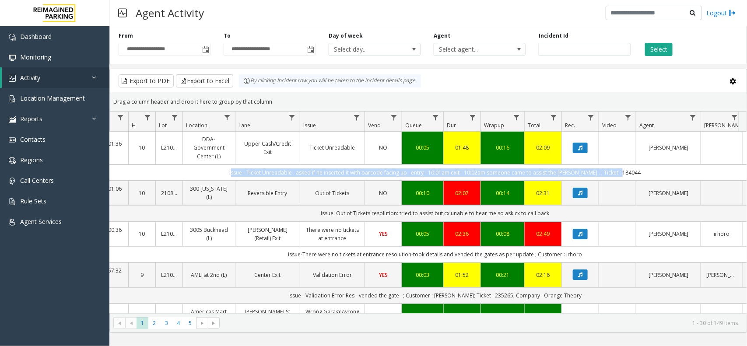
drag, startPoint x: 631, startPoint y: 174, endPoint x: 222, endPoint y: 172, distance: 408.7
click at [222, 172] on td "Issue - Ticket Unreadable . asked if he inserted it with barcode facing up . en…" at bounding box center [435, 173] width 789 height 16
drag, startPoint x: 222, startPoint y: 172, endPoint x: 646, endPoint y: 175, distance: 424.0
click at [646, 175] on td "Issue - Ticket Unreadable . asked if he inserted it with barcode facing up . en…" at bounding box center [435, 173] width 789 height 16
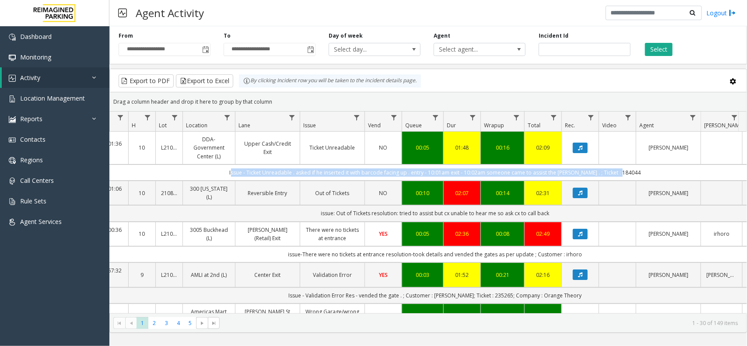
click at [648, 169] on td "Issue - Ticket Unreadable . asked if he inserted it with barcode facing up . en…" at bounding box center [435, 173] width 789 height 16
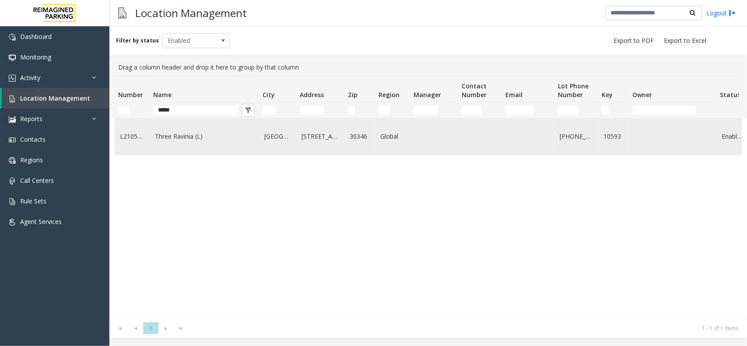
type input "*****"
click at [218, 133] on link "Three Ravinia (L)" at bounding box center [204, 137] width 99 height 10
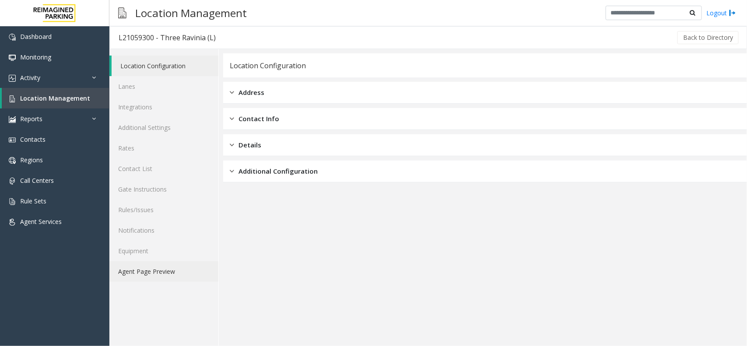
click at [179, 277] on link "Agent Page Preview" at bounding box center [163, 271] width 109 height 21
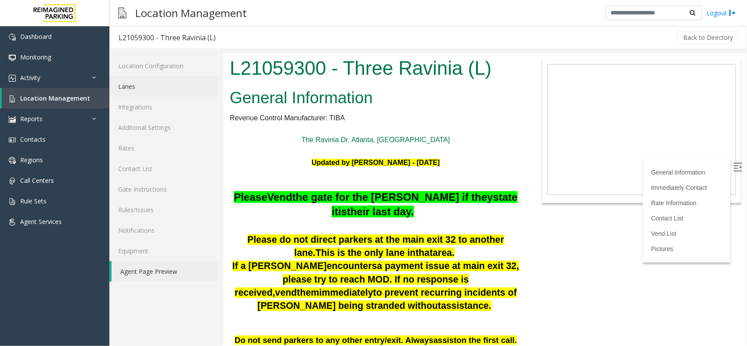
click at [162, 88] on link "Lanes" at bounding box center [163, 86] width 109 height 21
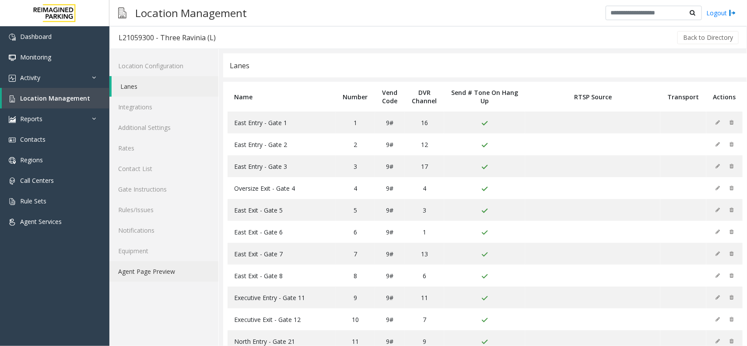
click at [168, 276] on link "Agent Page Preview" at bounding box center [163, 271] width 109 height 21
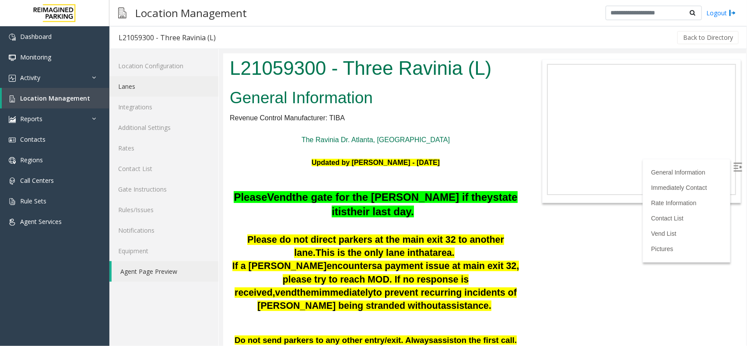
click at [147, 93] on link "Lanes" at bounding box center [163, 86] width 109 height 21
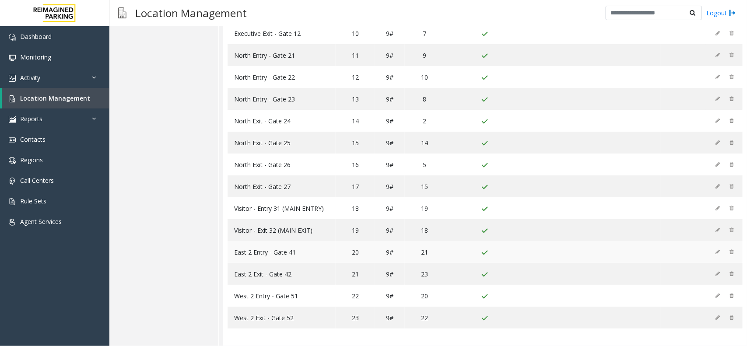
scroll to position [18, 0]
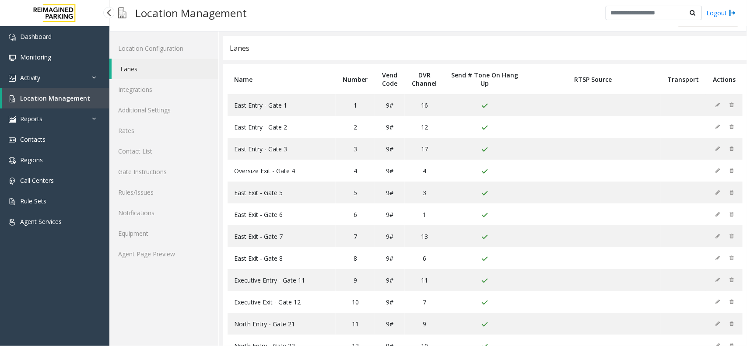
click at [97, 93] on link "Location Management" at bounding box center [56, 98] width 108 height 21
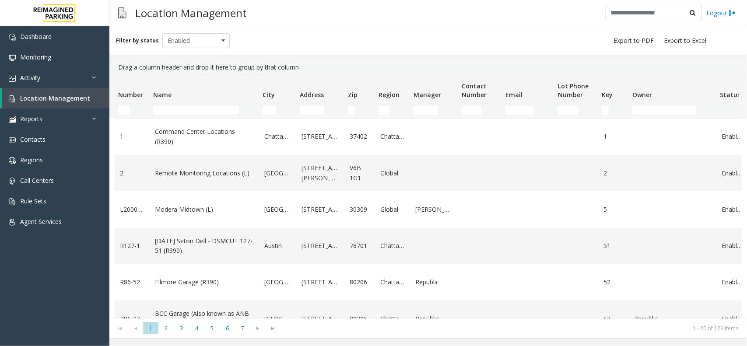
click at [203, 115] on td "Name Filter" at bounding box center [204, 110] width 109 height 16
click at [187, 106] on input "Name Filter" at bounding box center [196, 110] width 86 height 9
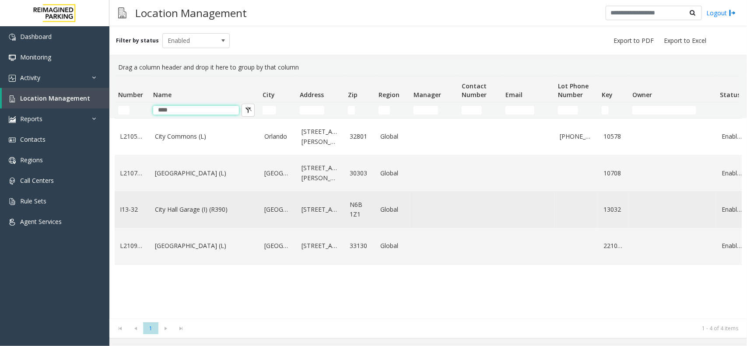
type input "****"
click at [212, 215] on td "City Hall Garage (I) (R390)" at bounding box center [204, 209] width 109 height 36
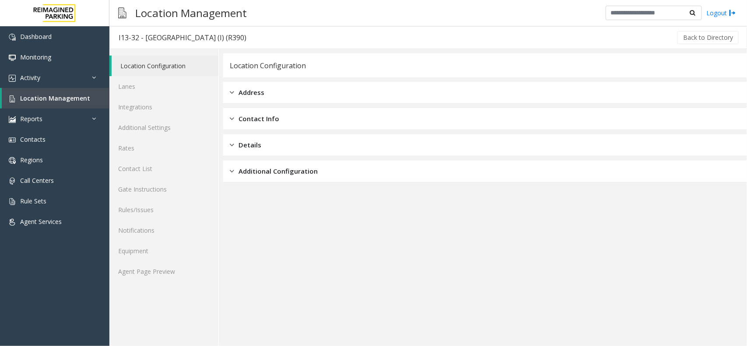
click at [166, 283] on div "Location Configuration Lanes Integrations Additional Settings Rates Contact Lis…" at bounding box center [163, 197] width 109 height 297
click at [169, 275] on link "Agent Page Preview" at bounding box center [163, 271] width 109 height 21
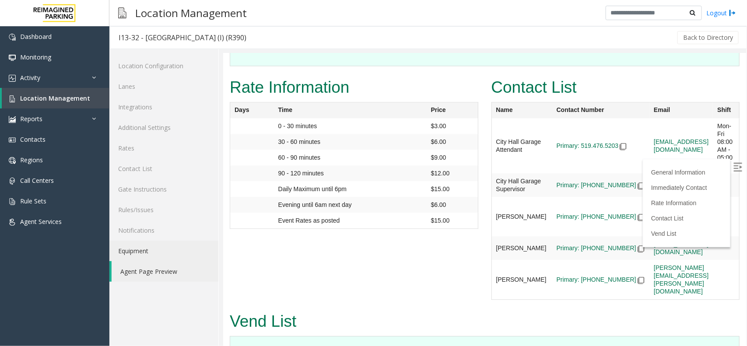
scroll to position [1029, 0]
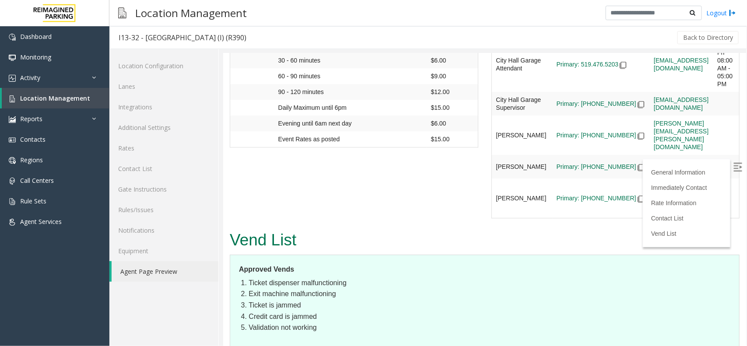
drag, startPoint x: 248, startPoint y: 259, endPoint x: 469, endPoint y: 262, distance: 221.0
drag, startPoint x: 252, startPoint y: 268, endPoint x: 575, endPoint y: 266, distance: 323.4
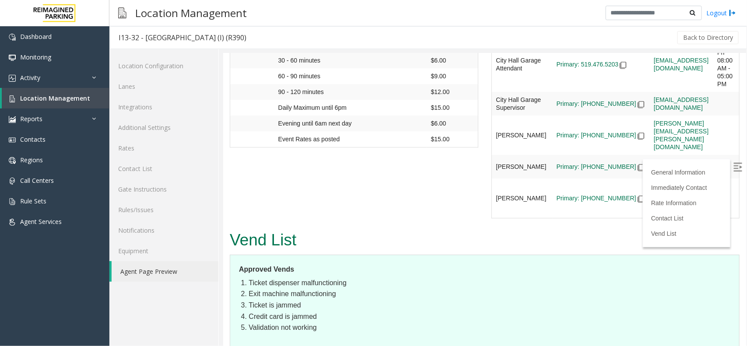
drag, startPoint x: 249, startPoint y: 281, endPoint x: 501, endPoint y: 282, distance: 251.2
click at [734, 161] on label at bounding box center [738, 167] width 13 height 13
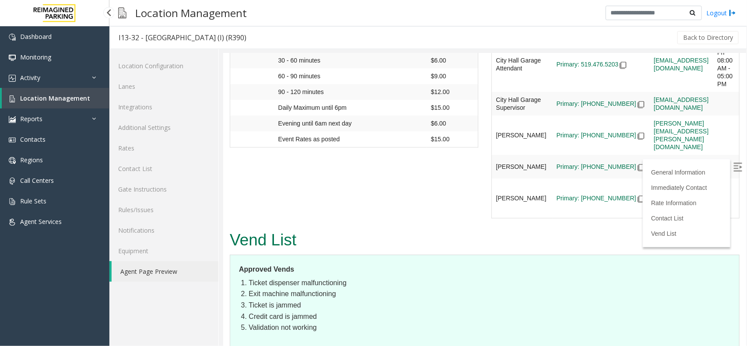
click at [69, 94] on span "Location Management" at bounding box center [55, 98] width 70 height 8
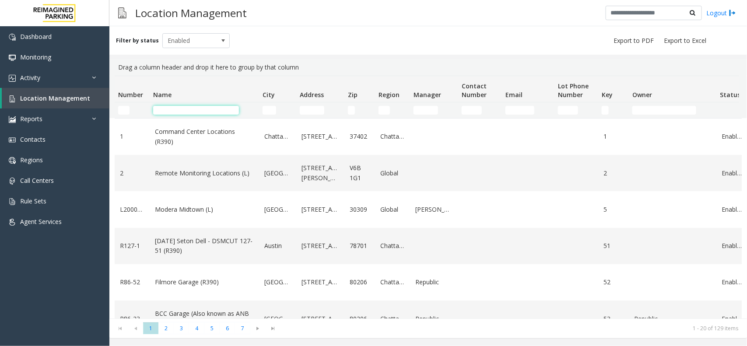
click at [209, 113] on input "Name Filter" at bounding box center [196, 110] width 86 height 9
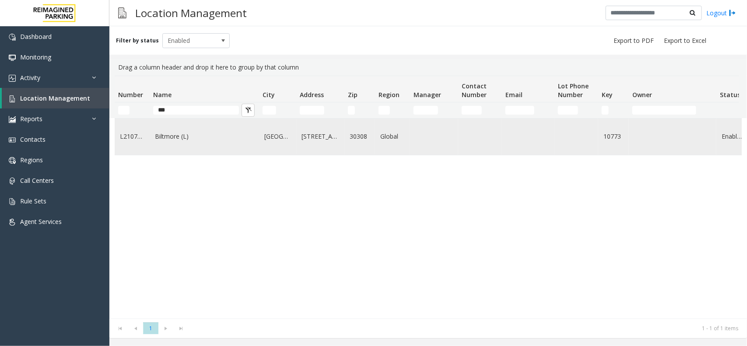
type input "***"
click at [239, 147] on td "Biltmore (L)" at bounding box center [204, 137] width 109 height 36
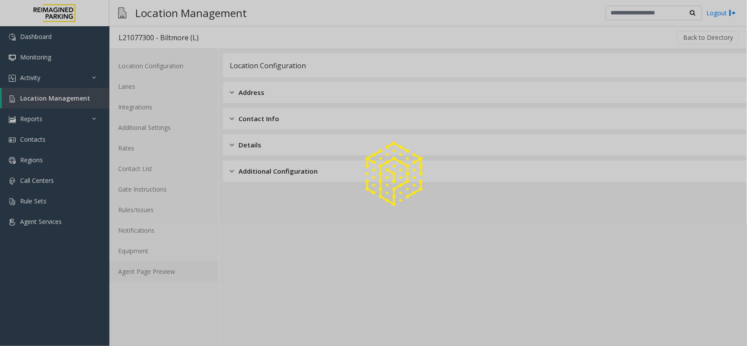
click at [149, 270] on link "Agent Page Preview" at bounding box center [163, 271] width 109 height 21
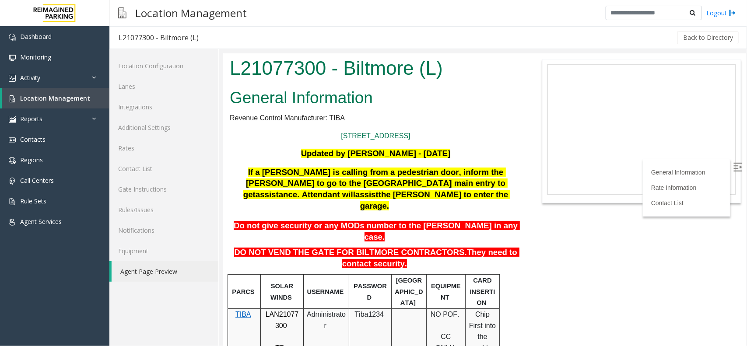
scroll to position [109, 0]
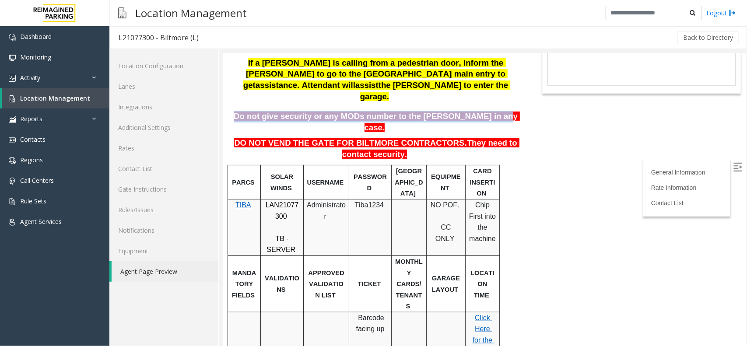
drag, startPoint x: 254, startPoint y: 88, endPoint x: 498, endPoint y: 91, distance: 244.2
click at [508, 111] on p "Do not give security or any MODs number to the [PERSON_NAME] in any case." at bounding box center [375, 122] width 294 height 22
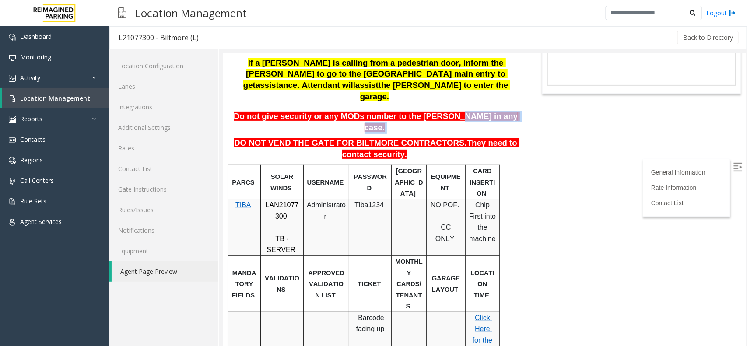
drag, startPoint x: 241, startPoint y: 109, endPoint x: 449, endPoint y: 86, distance: 210.0
click at [563, 132] on body "L21077300 - Biltmore (L) General Information Revenue Control Manufacturer: TIBA…" at bounding box center [484, 90] width 523 height 293
click at [55, 85] on link "Activity" at bounding box center [54, 77] width 109 height 21
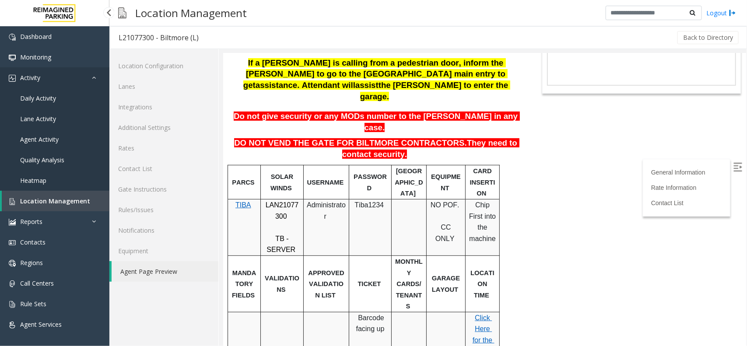
click at [70, 78] on link "Activity" at bounding box center [54, 77] width 109 height 21
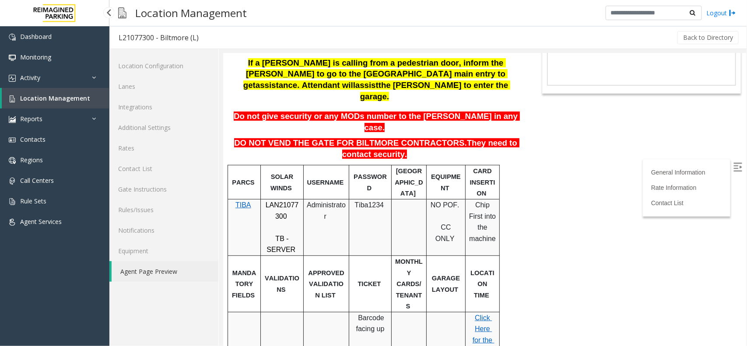
click at [70, 105] on link "Location Management" at bounding box center [56, 98] width 108 height 21
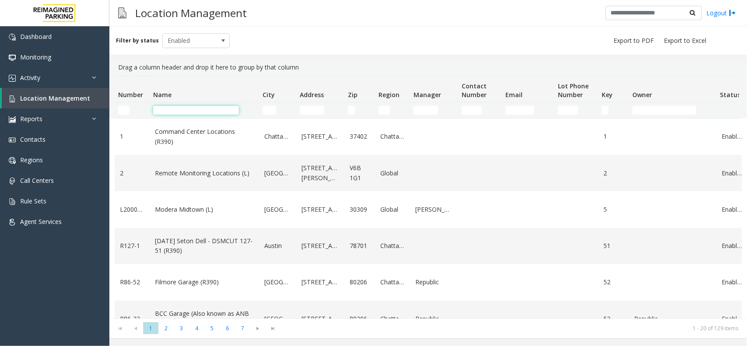
click at [185, 112] on input "Name Filter" at bounding box center [196, 110] width 86 height 9
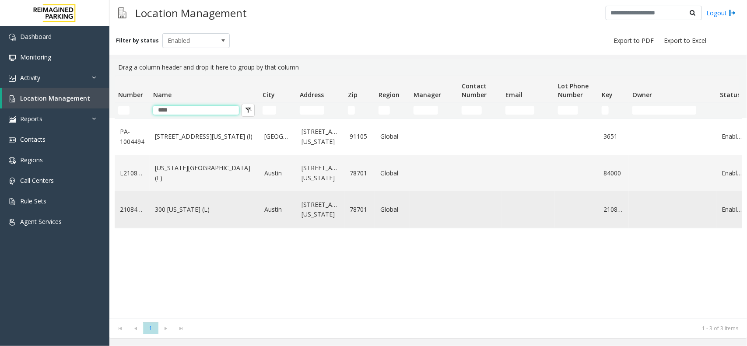
type input "****"
click at [230, 203] on td "300 [US_STATE] (L)" at bounding box center [204, 209] width 109 height 36
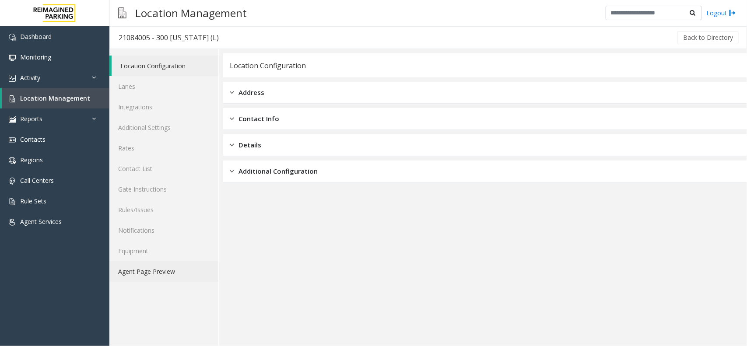
click at [179, 271] on link "Agent Page Preview" at bounding box center [163, 271] width 109 height 21
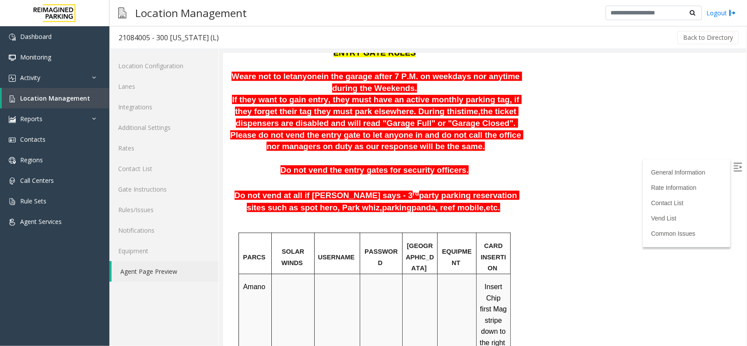
scroll to position [219, 0]
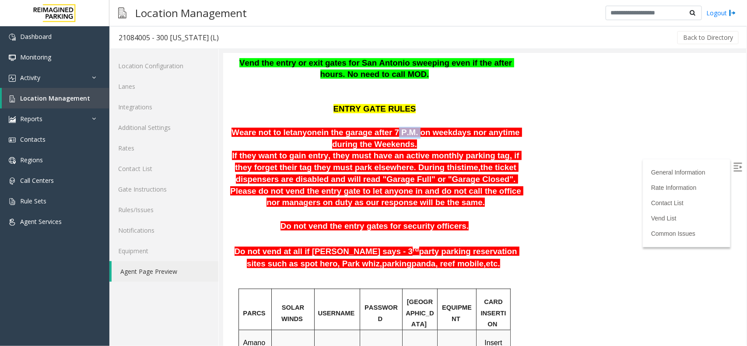
drag, startPoint x: 403, startPoint y: 105, endPoint x: 382, endPoint y: 107, distance: 21.5
click at [382, 127] on span "in the garage after 7 P.M. on weekdays nor anytime during the Weekends." at bounding box center [421, 137] width 200 height 21
click at [412, 151] on span "If they want to gain entry, they must have an active monthly parking tag, if th…" at bounding box center [375, 161] width 289 height 21
drag, startPoint x: 381, startPoint y: 104, endPoint x: 407, endPoint y: 111, distance: 26.9
click at [407, 127] on span "in the garage after 7 P.M. on weekdays nor anytime during the Weekends." at bounding box center [421, 137] width 200 height 21
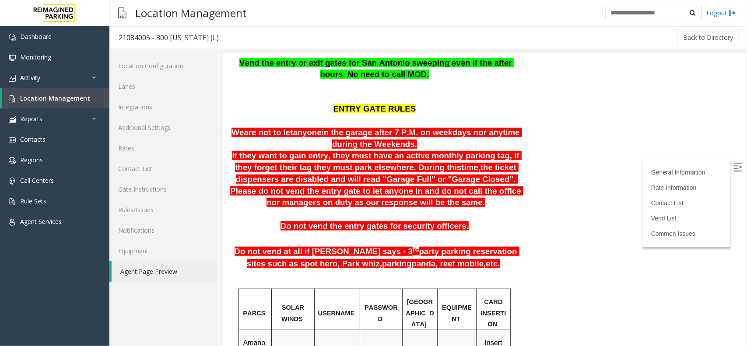
click at [407, 151] on span "If they want to gain entry, they must have an active monthly parking tag, if th…" at bounding box center [375, 161] width 289 height 21
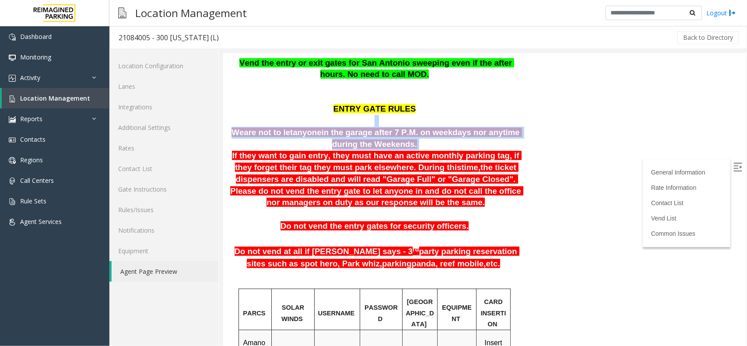
drag, startPoint x: 406, startPoint y: 122, endPoint x: 262, endPoint y: 94, distance: 146.3
click at [262, 94] on div "General Information Updated by Saikhom Singh - 11th December 2024 "Any parker w…" at bounding box center [375, 348] width 305 height 964
click at [408, 126] on p "We are not to let anyone in the garage after 7 P.M. on weekdays nor anytime dur…" at bounding box center [375, 137] width 292 height 23
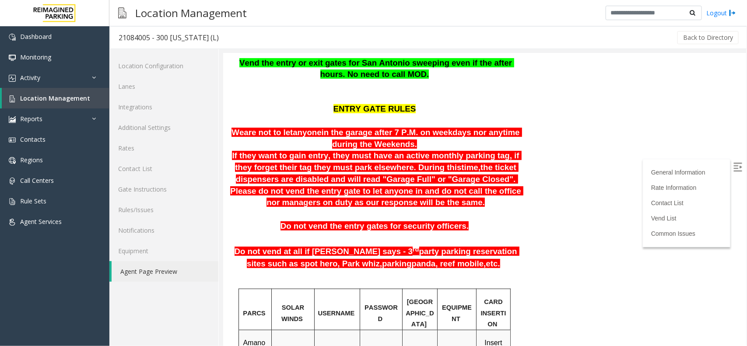
click at [400, 126] on p "We are not to let anyone in the garage after 7 P.M. on weekdays nor anytime dur…" at bounding box center [375, 137] width 292 height 23
drag, startPoint x: 381, startPoint y: 108, endPoint x: 432, endPoint y: 110, distance: 50.8
click at [432, 127] on span "in the garage after 7 P.M. on weekdays nor anytime during the Weekends." at bounding box center [421, 137] width 200 height 21
click at [414, 151] on span "If they want to gain entry, they must have an active monthly parking tag, if th…" at bounding box center [375, 161] width 289 height 21
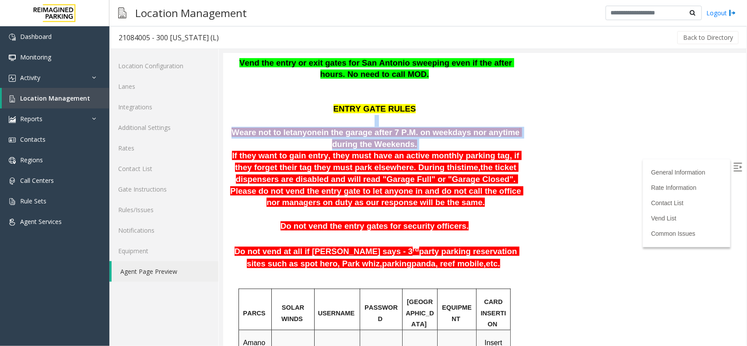
drag, startPoint x: 411, startPoint y: 119, endPoint x: 282, endPoint y: 95, distance: 131.7
click at [282, 95] on div "General Information Updated by Saikhom Singh - 11th December 2024 "Any parker w…" at bounding box center [375, 348] width 305 height 964
click at [342, 126] on p "We are not to let anyone in the garage after 7 P.M. on weekdays nor anytime dur…" at bounding box center [375, 137] width 292 height 23
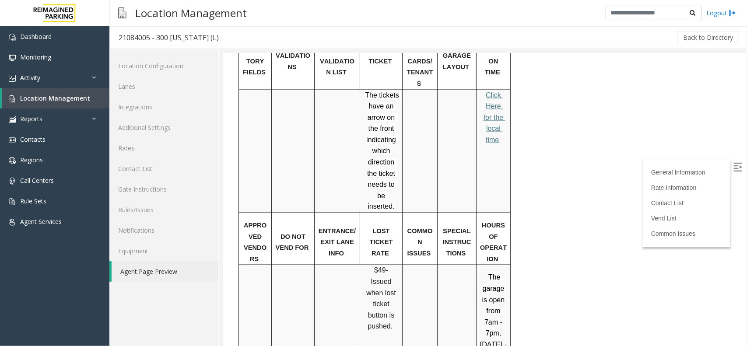
scroll to position [492, 0]
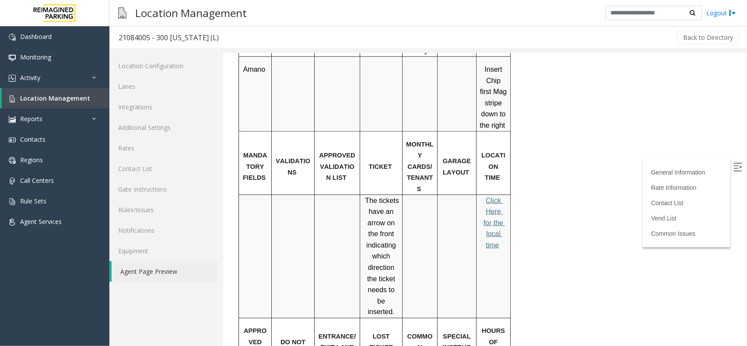
click at [491, 196] on span "Click Here for the local time" at bounding box center [494, 222] width 22 height 52
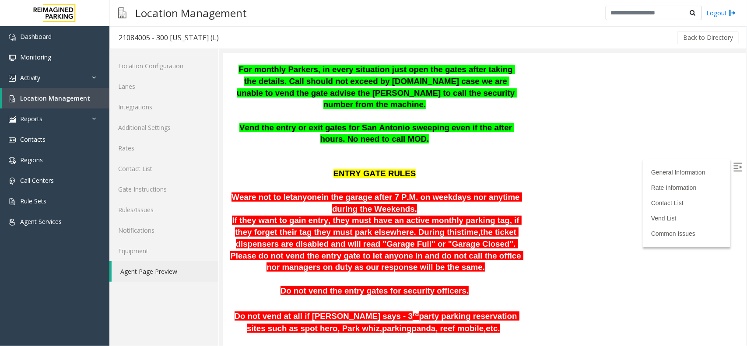
scroll to position [164, 0]
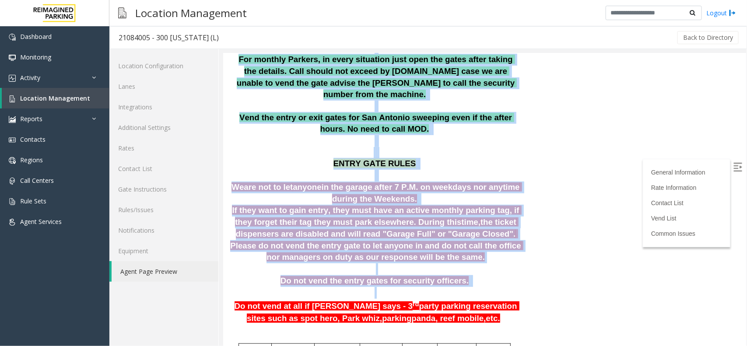
drag, startPoint x: 467, startPoint y: 266, endPoint x: 222, endPoint y: 148, distance: 271.9
click at [223, 148] on html "21084005 - 300 Colorado (L) General Information Updated by Saikhom Singh - 11th…" at bounding box center [484, 35] width 523 height 293
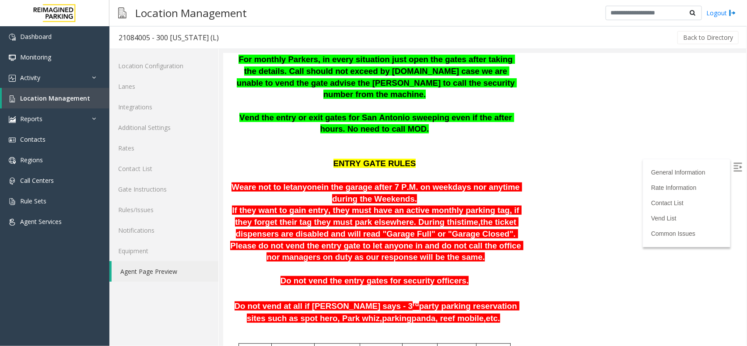
click at [539, 182] on html "21084005 - 300 Colorado (L) General Information Updated by Saikhom Singh - 11th…" at bounding box center [484, 35] width 523 height 293
drag, startPoint x: 402, startPoint y: 164, endPoint x: 382, endPoint y: 163, distance: 20.6
click at [382, 182] on span "in the garage after 7 P.M. on weekdays nor anytime during the Weekends." at bounding box center [421, 192] width 200 height 21
click at [428, 181] on p "We are not to let anyone in the garage after 7 P.M. on weekdays nor anytime dur…" at bounding box center [375, 192] width 292 height 23
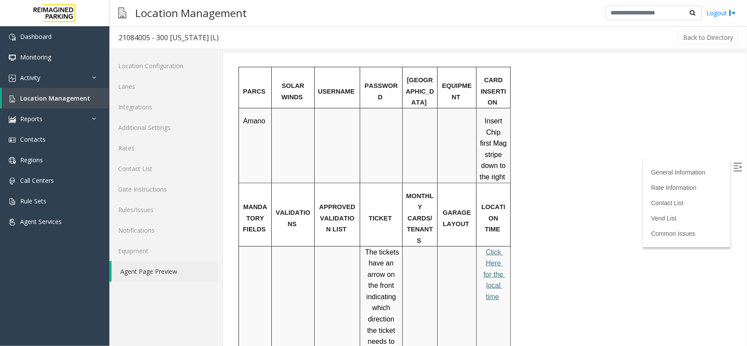
scroll to position [656, 0]
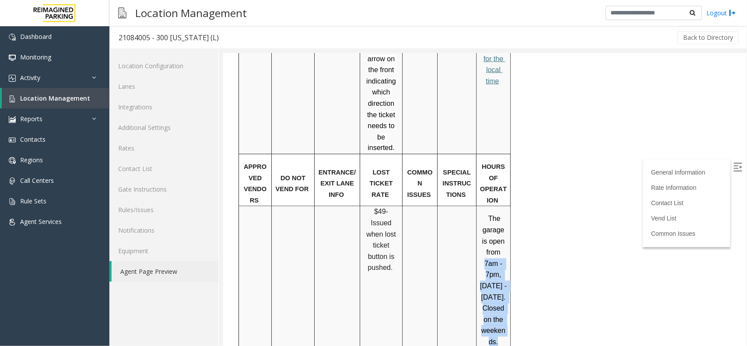
drag, startPoint x: 479, startPoint y: 212, endPoint x: 501, endPoint y: 300, distance: 91.3
click at [501, 300] on p "The garage is open from 7am - 7pm, Monday - Friday. Closed on the weekends." at bounding box center [493, 280] width 28 height 134
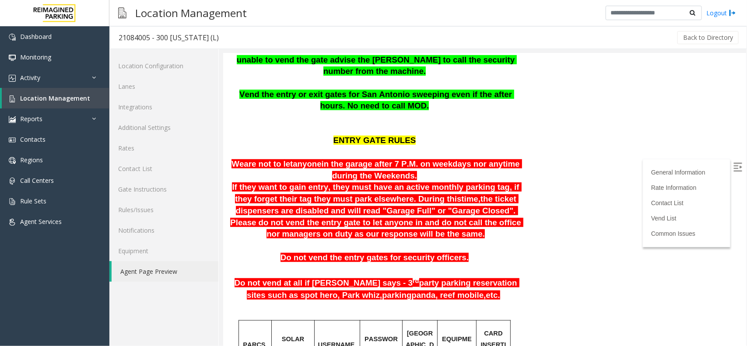
scroll to position [109, 0]
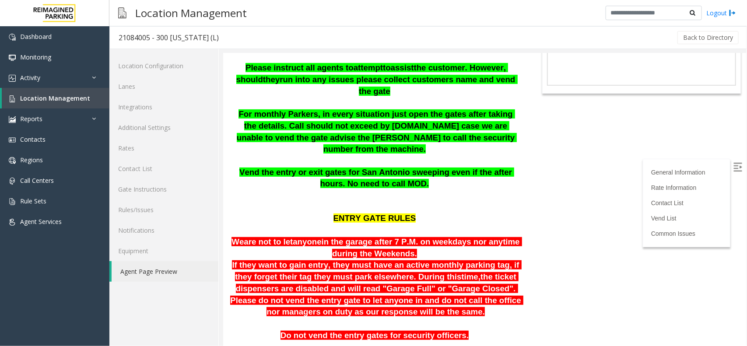
drag, startPoint x: 229, startPoint y: 207, endPoint x: 506, endPoint y: 291, distance: 289.2
click at [504, 318] on p at bounding box center [375, 324] width 292 height 12
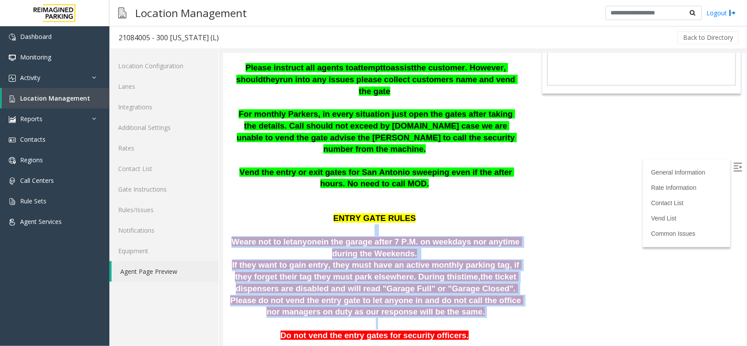
drag, startPoint x: 504, startPoint y: 294, endPoint x: 252, endPoint y: 202, distance: 268.7
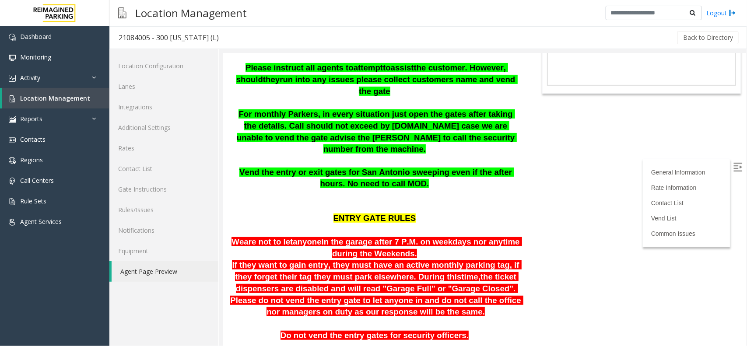
click at [309, 201] on p "ENTRY GATE RULES" at bounding box center [375, 218] width 292 height 35
click at [75, 99] on span "Location Management" at bounding box center [55, 98] width 70 height 8
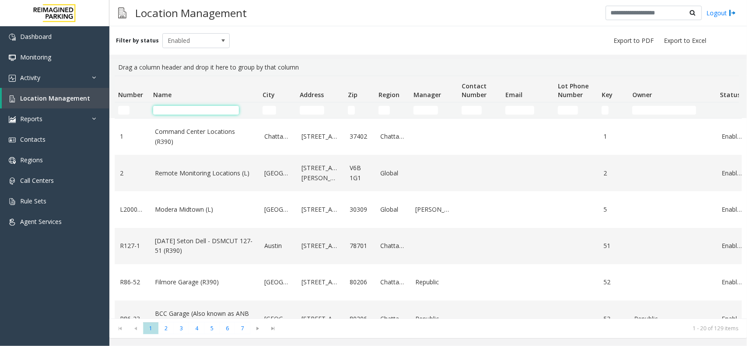
click at [191, 109] on input "Name Filter" at bounding box center [196, 110] width 86 height 9
click at [196, 109] on input "Name Filter" at bounding box center [196, 110] width 86 height 9
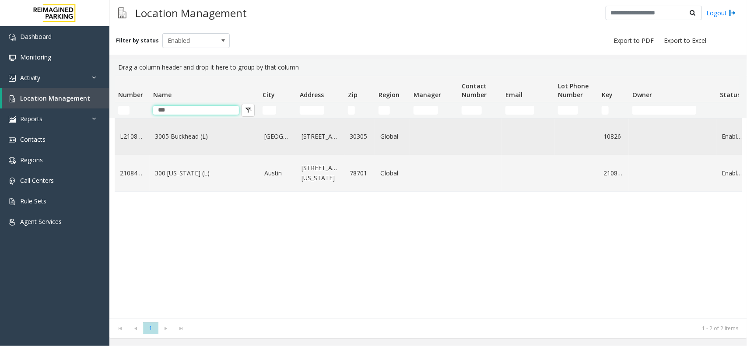
type input "***"
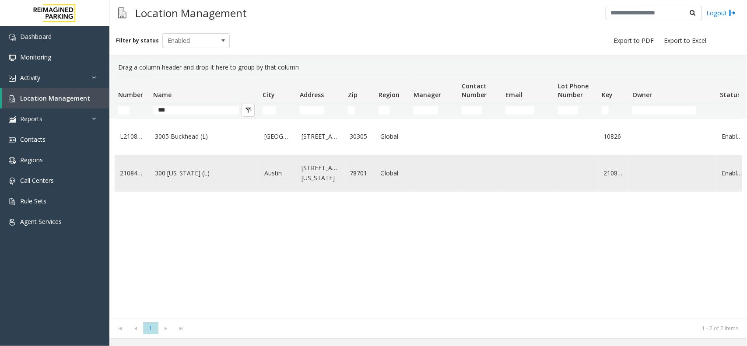
click at [194, 178] on link "300 Colorado (L)" at bounding box center [204, 173] width 99 height 10
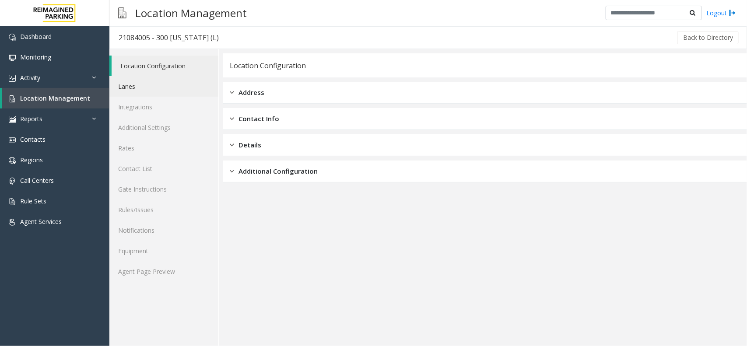
click at [169, 93] on link "Lanes" at bounding box center [163, 86] width 109 height 21
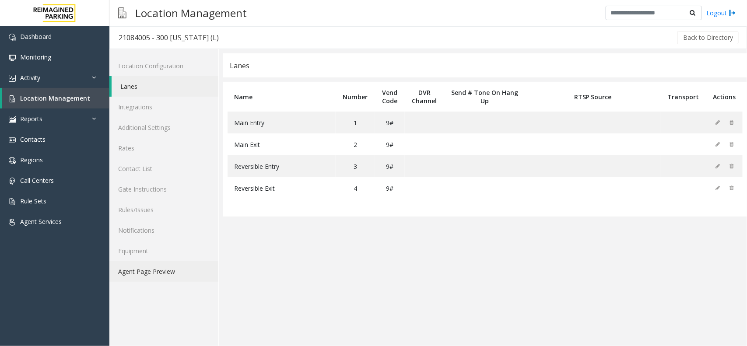
click at [176, 277] on link "Agent Page Preview" at bounding box center [163, 271] width 109 height 21
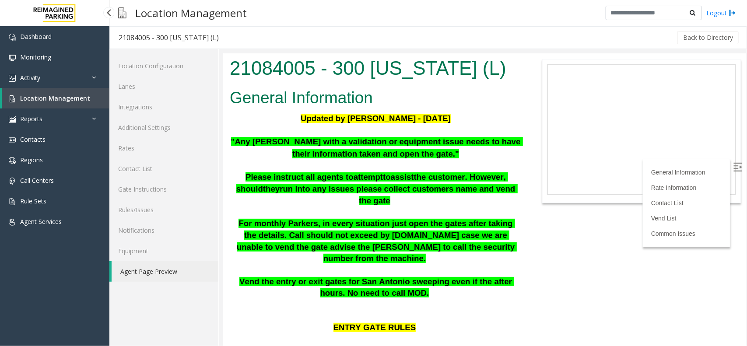
click at [59, 90] on link "Location Management" at bounding box center [56, 98] width 108 height 21
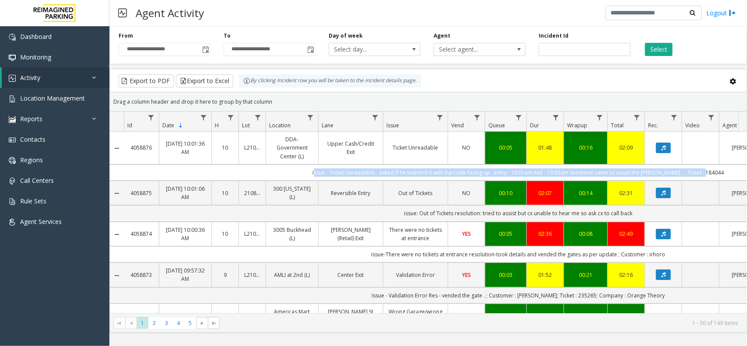
scroll to position [0, 83]
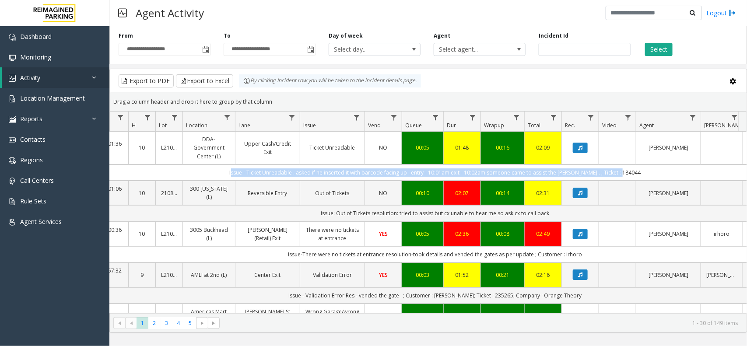
click at [213, 172] on td "Issue - Ticket Unreadable . asked if he inserted it with barcode facing up . en…" at bounding box center [435, 173] width 789 height 16
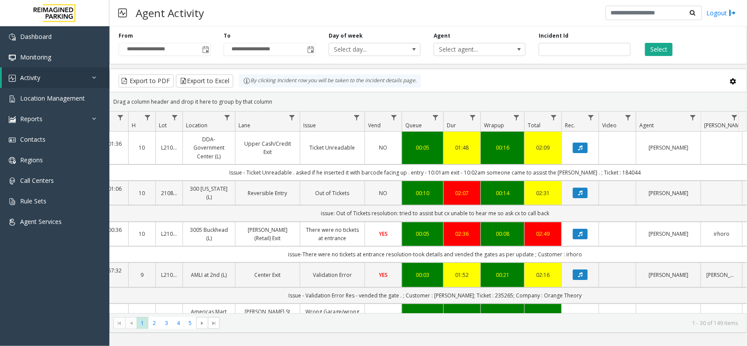
drag, startPoint x: 554, startPoint y: 216, endPoint x: 299, endPoint y: 206, distance: 254.9
click at [298, 211] on td "issue: Out of Tickets resolution: tried to assist but cx unable to hear me so a…" at bounding box center [435, 213] width 789 height 16
drag, startPoint x: 294, startPoint y: 216, endPoint x: 566, endPoint y: 218, distance: 271.3
click at [566, 218] on td "issue: Out of Tickets resolution: tried to assist but cx unable to hear me so a…" at bounding box center [435, 213] width 789 height 16
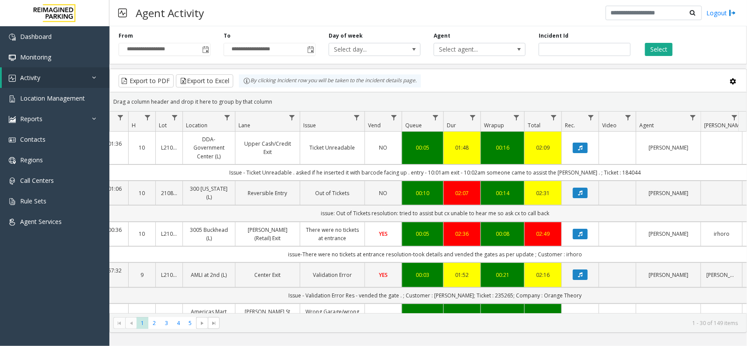
click at [566, 218] on td "issue: Out of Tickets resolution: tried to assist but cx unable to hear me so a…" at bounding box center [435, 213] width 789 height 16
drag, startPoint x: 569, startPoint y: 217, endPoint x: 301, endPoint y: 210, distance: 268.7
click at [302, 210] on td "issue: Out of Tickets resolution: tried to assist but cx unable to hear me so a…" at bounding box center [435, 213] width 789 height 16
click at [300, 210] on td "issue: Out of Tickets resolution: tried to assist but cx unable to hear me so a…" at bounding box center [435, 213] width 789 height 16
drag, startPoint x: 298, startPoint y: 211, endPoint x: 568, endPoint y: 217, distance: 269.6
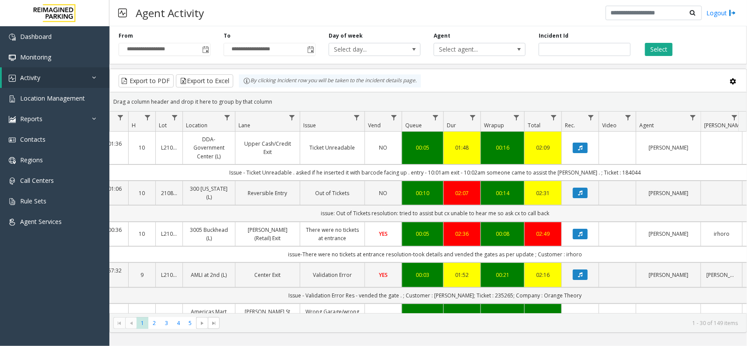
click at [568, 217] on td "issue: Out of Tickets resolution: tried to assist but cx unable to hear me so a…" at bounding box center [435, 213] width 789 height 16
drag, startPoint x: 574, startPoint y: 213, endPoint x: 303, endPoint y: 219, distance: 270.5
click at [303, 219] on td "issue: Out of Tickets resolution: tried to assist but cx unable to hear me so a…" at bounding box center [435, 213] width 789 height 16
click at [303, 216] on td "issue: Out of Tickets resolution: tried to assist but cx unable to hear me so a…" at bounding box center [435, 213] width 789 height 16
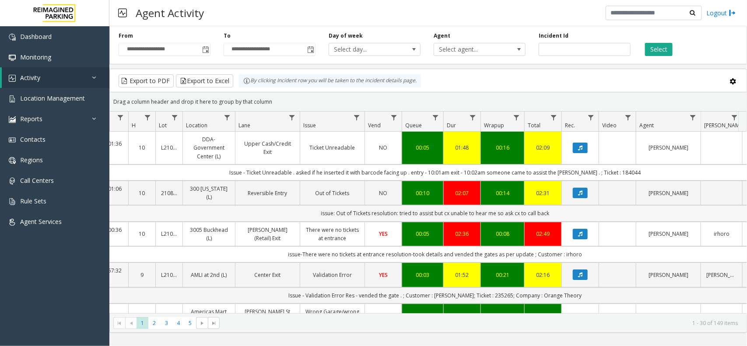
drag, startPoint x: 302, startPoint y: 216, endPoint x: 570, endPoint y: 217, distance: 268.2
click at [570, 217] on td "issue: Out of Tickets resolution: tried to assist but cx unable to hear me so a…" at bounding box center [435, 213] width 789 height 16
click at [571, 217] on td "issue: Out of Tickets resolution: tried to assist but cx unable to hear me so a…" at bounding box center [435, 213] width 789 height 16
drag, startPoint x: 578, startPoint y: 214, endPoint x: 298, endPoint y: 215, distance: 279.2
click at [311, 217] on td "issue: Out of Tickets resolution: tried to assist but cx unable to hear me so a…" at bounding box center [435, 213] width 789 height 16
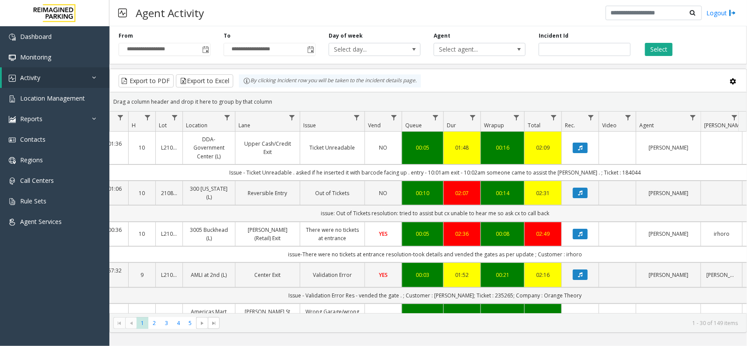
click at [294, 215] on td "issue: Out of Tickets resolution: tried to assist but cx unable to hear me so a…" at bounding box center [435, 213] width 789 height 16
drag, startPoint x: 292, startPoint y: 213, endPoint x: 568, endPoint y: 217, distance: 275.3
click at [568, 217] on td "issue: Out of Tickets resolution: tried to assist but cx unable to hear me so a…" at bounding box center [435, 213] width 789 height 16
drag, startPoint x: 566, startPoint y: 216, endPoint x: 295, endPoint y: 207, distance: 270.6
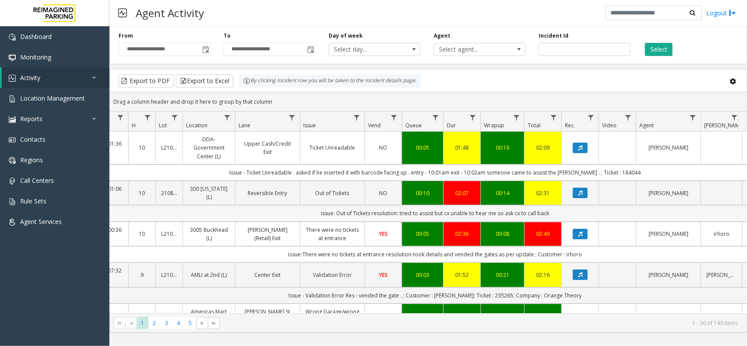
click at [295, 207] on td "issue: Out of Tickets resolution: tried to assist but cx unable to hear me so a…" at bounding box center [435, 213] width 789 height 16
click at [292, 214] on td "issue: Out of Tickets resolution: tried to assist but cx unable to hear me so a…" at bounding box center [435, 213] width 789 height 16
drag, startPoint x: 458, startPoint y: 214, endPoint x: 552, endPoint y: 213, distance: 94.1
click at [552, 213] on td "issue: Out of Tickets resolution: tried to assist but cx unable to hear me so a…" at bounding box center [435, 213] width 789 height 16
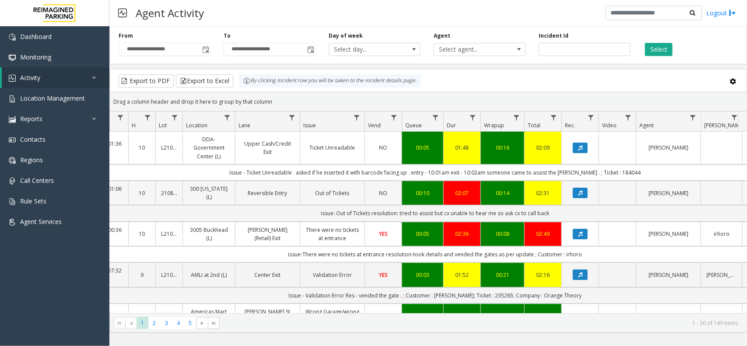
drag, startPoint x: 569, startPoint y: 215, endPoint x: 280, endPoint y: 205, distance: 288.6
click at [307, 213] on td "issue: Out of Tickets resolution: tried to assist but cx unable to hear me so a…" at bounding box center [435, 213] width 789 height 16
drag, startPoint x: 300, startPoint y: 214, endPoint x: 570, endPoint y: 206, distance: 270.1
click at [570, 206] on td "issue: Out of Tickets resolution: tried to assist but cx unable to hear me so a…" at bounding box center [435, 213] width 789 height 16
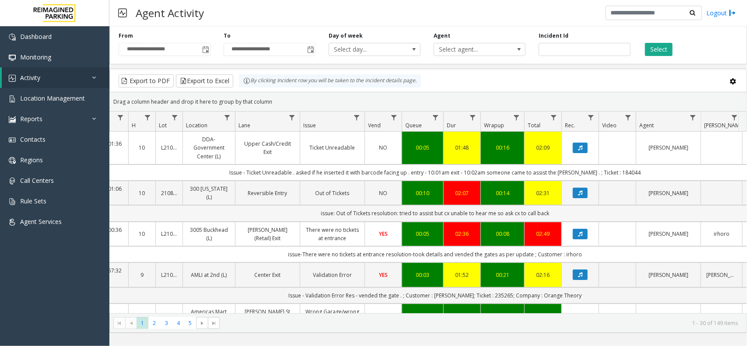
click at [563, 218] on td "issue: Out of Tickets resolution: tried to assist but cx unable to hear me so a…" at bounding box center [435, 213] width 789 height 16
drag, startPoint x: 571, startPoint y: 216, endPoint x: 297, endPoint y: 207, distance: 274.5
click at [297, 207] on td "issue: Out of Tickets resolution: tried to assist but cx unable to hear me so a…" at bounding box center [435, 213] width 789 height 16
click at [298, 215] on td "issue: Out of Tickets resolution: tried to assist but cx unable to hear me so a…" at bounding box center [435, 213] width 789 height 16
click at [578, 215] on td "issue: Out of Tickets resolution: tried to assist but cx unable to hear me so a…" at bounding box center [435, 213] width 789 height 16
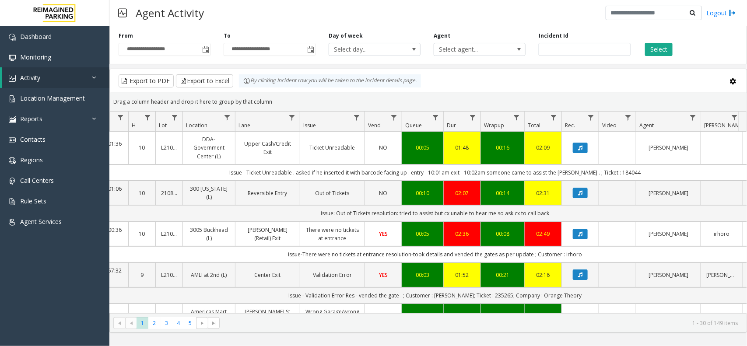
drag, startPoint x: 278, startPoint y: 102, endPoint x: 238, endPoint y: 86, distance: 43.0
click at [238, 86] on kendo-grid "Export to PDF Export to Excel By clicking Incident row you will be taken to the…" at bounding box center [428, 201] width 638 height 264
click at [280, 97] on div "Drag a column header and drop it here to group by that column" at bounding box center [428, 101] width 637 height 15
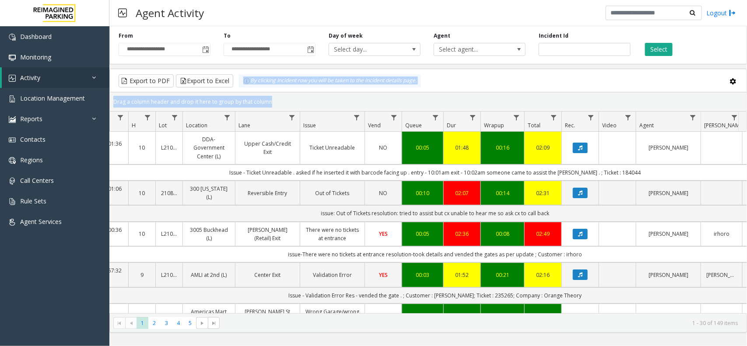
drag, startPoint x: 280, startPoint y: 97, endPoint x: 241, endPoint y: 85, distance: 41.0
click at [241, 85] on kendo-grid "Export to PDF Export to Excel By clicking Incident row you will be taken to the…" at bounding box center [428, 201] width 638 height 264
click at [283, 97] on div "Drag a column header and drop it here to group by that column" at bounding box center [428, 101] width 637 height 15
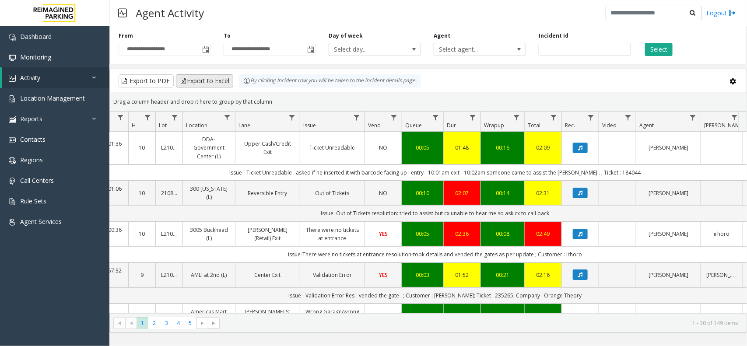
drag, startPoint x: 279, startPoint y: 105, endPoint x: 226, endPoint y: 87, distance: 55.8
click at [226, 87] on kendo-grid "Export to PDF Export to Excel By clicking Incident row you will be taken to the…" at bounding box center [428, 201] width 638 height 264
click at [276, 96] on div "Drag a column header and drop it here to group by that column" at bounding box center [428, 101] width 637 height 15
drag, startPoint x: 278, startPoint y: 103, endPoint x: 217, endPoint y: 69, distance: 69.7
click at [217, 69] on kendo-grid "Export to PDF Export to Excel By clicking Incident row you will be taken to the…" at bounding box center [428, 201] width 638 height 264
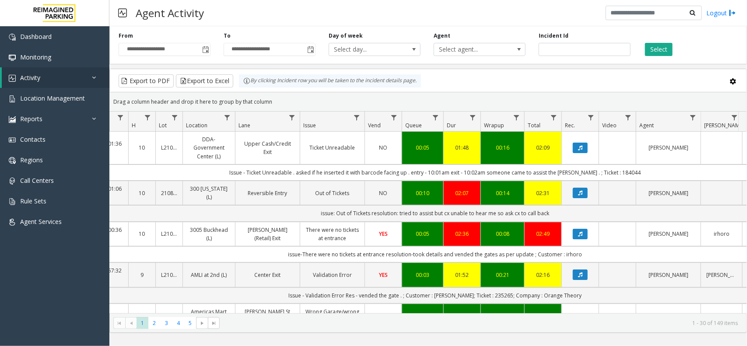
click at [305, 100] on div "Drag a column header and drop it here to group by that column" at bounding box center [428, 101] width 637 height 15
click at [666, 49] on button "Select" at bounding box center [659, 49] width 28 height 13
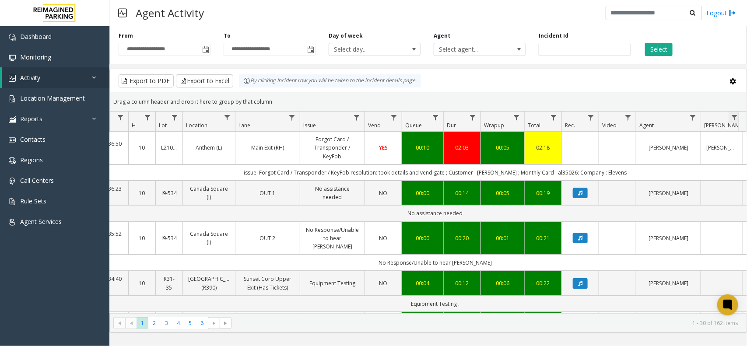
click at [645, 43] on button "Select" at bounding box center [659, 49] width 28 height 13
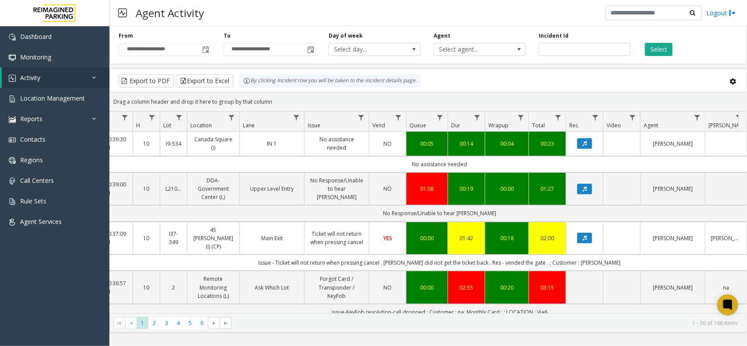
scroll to position [0, 95]
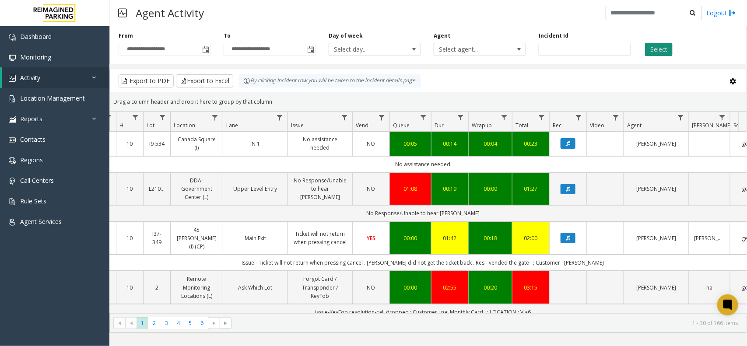
click at [660, 47] on button "Select" at bounding box center [659, 49] width 28 height 13
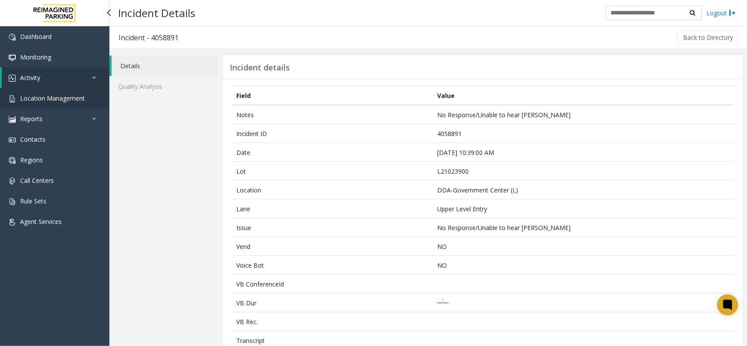
click at [77, 95] on span "Location Management" at bounding box center [52, 98] width 65 height 8
